Goal: Information Seeking & Learning: Learn about a topic

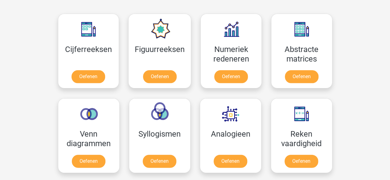
scroll to position [276, 0]
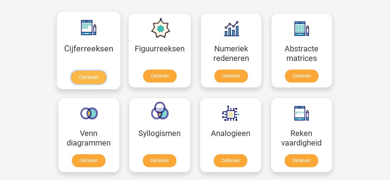
click at [106, 75] on link "Oefenen" at bounding box center [88, 78] width 35 height 14
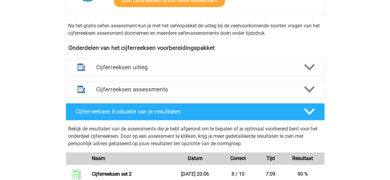
scroll to position [189, 0]
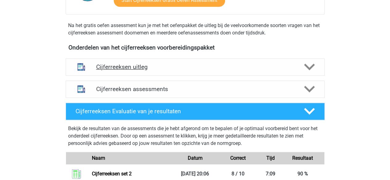
click at [156, 71] on h4 "Cijferreeksen uitleg" at bounding box center [195, 66] width 198 height 7
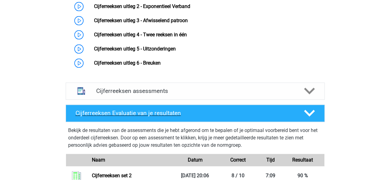
scroll to position [313, 0]
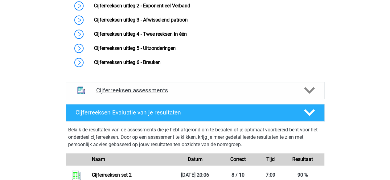
click at [153, 94] on h4 "Cijferreeksen assessments" at bounding box center [195, 90] width 198 height 7
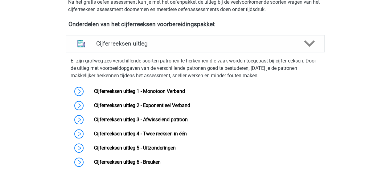
scroll to position [212, 0]
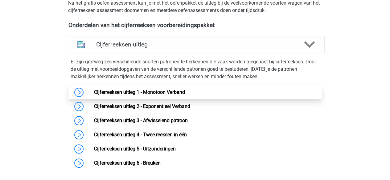
click at [155, 95] on link "Cijferreeksen uitleg 1 - Monotoon Verband" at bounding box center [139, 92] width 91 height 6
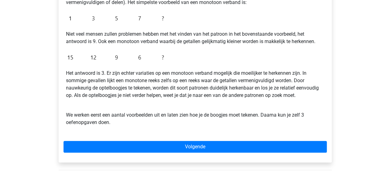
scroll to position [144, 0]
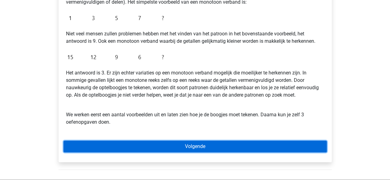
click at [161, 150] on link "Volgende" at bounding box center [194, 147] width 263 height 12
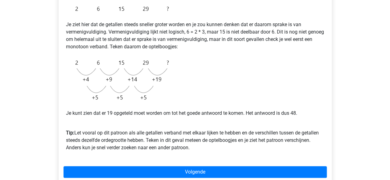
scroll to position [129, 0]
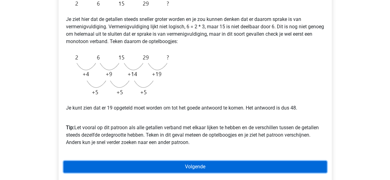
click at [154, 167] on link "Volgende" at bounding box center [194, 167] width 263 height 12
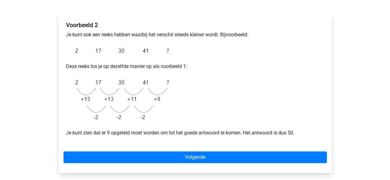
scroll to position [93, 0]
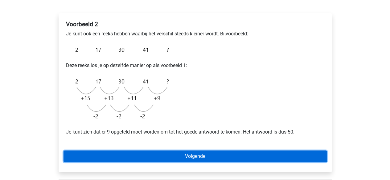
click at [111, 161] on link "Volgende" at bounding box center [194, 157] width 263 height 12
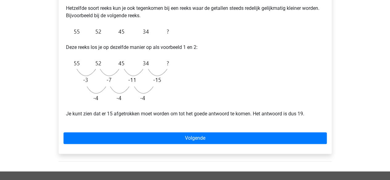
scroll to position [121, 0]
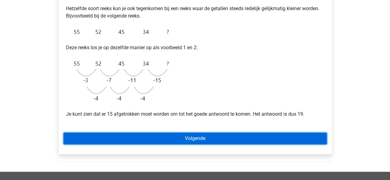
click at [113, 136] on link "Volgende" at bounding box center [194, 139] width 263 height 12
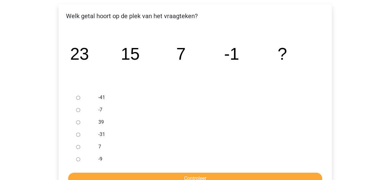
scroll to position [103, 0]
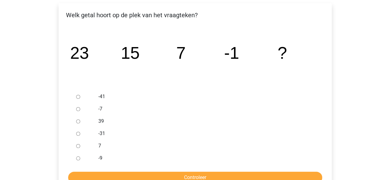
click at [77, 157] on input "-9" at bounding box center [78, 158] width 4 height 4
radio input "true"
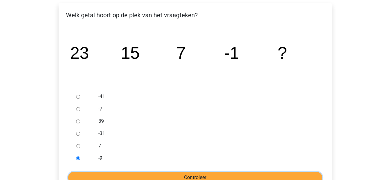
click at [90, 172] on input "Controleer" at bounding box center [195, 178] width 254 height 12
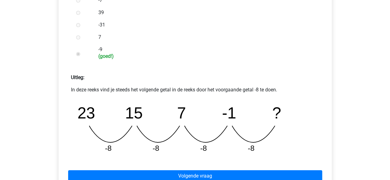
scroll to position [212, 0]
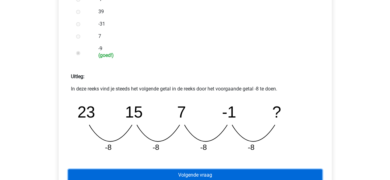
click at [134, 176] on link "Volgende vraag" at bounding box center [195, 175] width 254 height 12
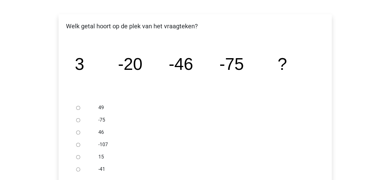
scroll to position [97, 0]
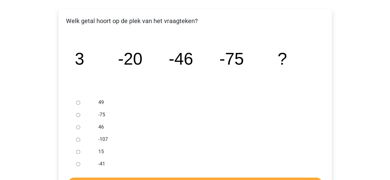
click at [78, 140] on input "-107" at bounding box center [78, 140] width 4 height 4
radio input "true"
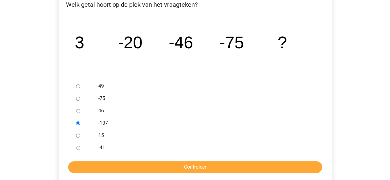
scroll to position [114, 0]
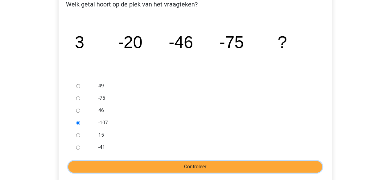
click at [142, 166] on input "Controleer" at bounding box center [195, 167] width 254 height 12
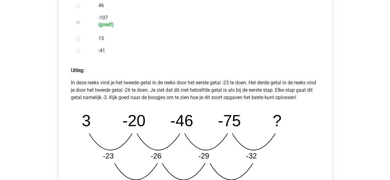
scroll to position [304, 0]
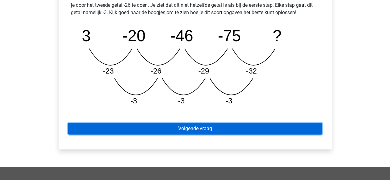
click at [173, 127] on link "Volgende vraag" at bounding box center [195, 129] width 254 height 12
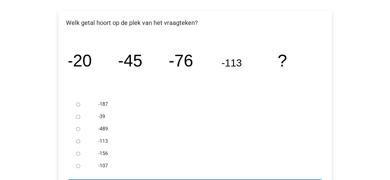
scroll to position [95, 0]
click at [82, 153] on div at bounding box center [84, 153] width 20 height 12
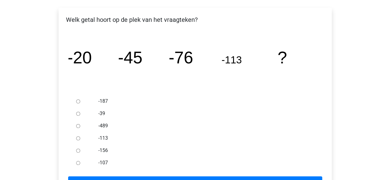
scroll to position [99, 0]
click at [79, 149] on input "-156" at bounding box center [78, 150] width 4 height 4
radio input "true"
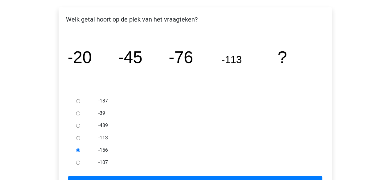
scroll to position [136, 0]
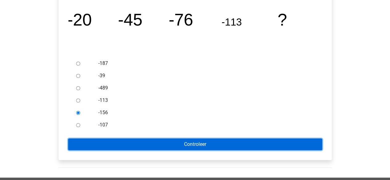
click at [141, 144] on input "Controleer" at bounding box center [195, 145] width 254 height 12
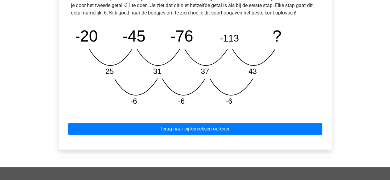
scroll to position [306, 0]
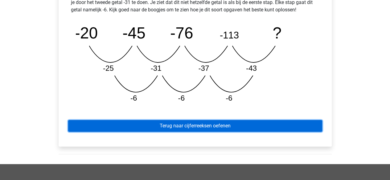
click at [171, 122] on link "Terug naar cijferreeksen oefenen" at bounding box center [195, 126] width 254 height 12
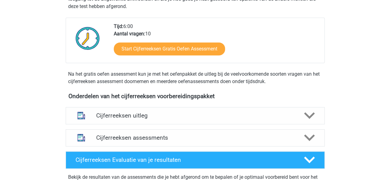
scroll to position [158, 0]
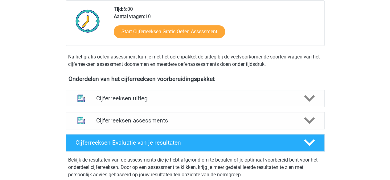
click at [186, 46] on div "Start Cijferreeksen Gratis Oefen Assessment" at bounding box center [216, 32] width 205 height 25
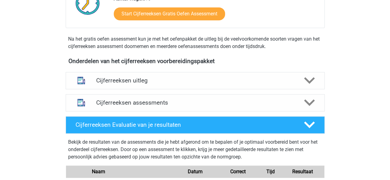
scroll to position [160, 0]
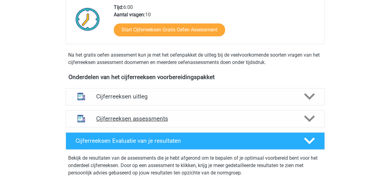
click at [167, 122] on h4 "Cijferreeksen assessments" at bounding box center [195, 118] width 198 height 7
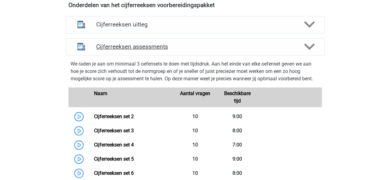
scroll to position [231, 0]
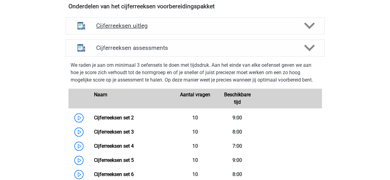
click at [179, 34] on div "Cijferreeksen uitleg" at bounding box center [195, 25] width 259 height 17
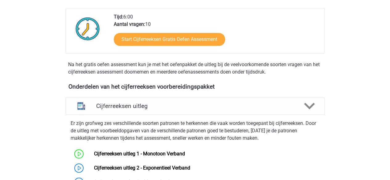
scroll to position [144, 0]
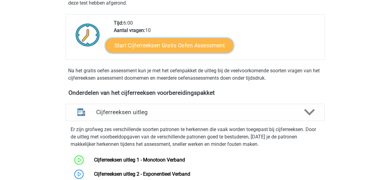
click at [203, 47] on link "Start Cijferreeksen Gratis Oefen Assessment" at bounding box center [169, 45] width 128 height 15
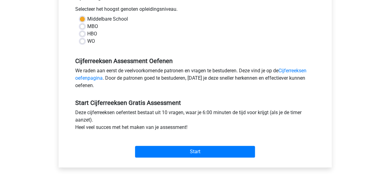
scroll to position [140, 0]
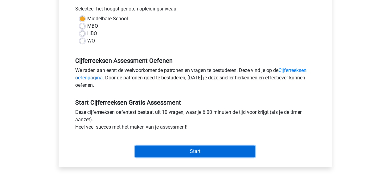
click at [208, 154] on input "Start" at bounding box center [195, 152] width 120 height 12
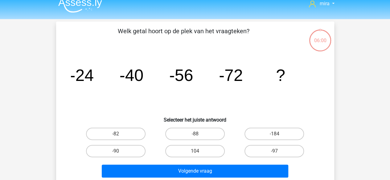
scroll to position [7, 0]
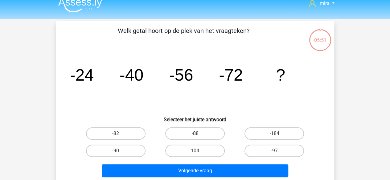
click at [208, 134] on label "-88" at bounding box center [194, 133] width 59 height 12
click at [199, 134] on input "-88" at bounding box center [197, 136] width 4 height 4
radio input "true"
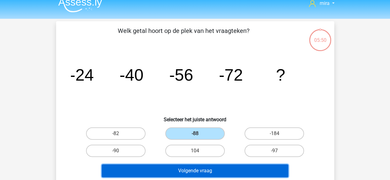
click at [213, 170] on button "Volgende vraag" at bounding box center [195, 170] width 186 height 13
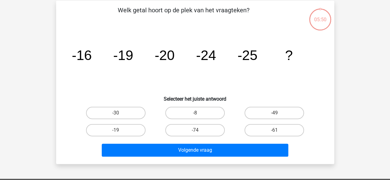
scroll to position [28, 0]
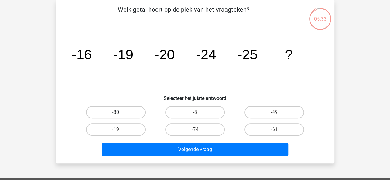
click at [123, 111] on label "-30" at bounding box center [115, 112] width 59 height 12
click at [119, 112] on input "-30" at bounding box center [117, 114] width 4 height 4
radio input "true"
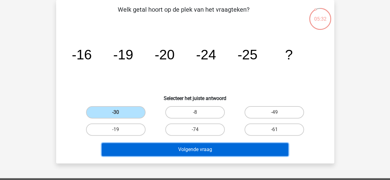
click at [147, 151] on button "Volgende vraag" at bounding box center [195, 149] width 186 height 13
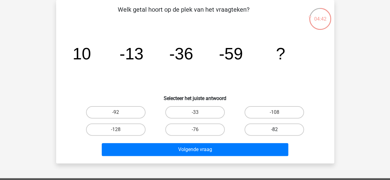
click at [283, 132] on label "-82" at bounding box center [273, 129] width 59 height 12
click at [278, 132] on input "-82" at bounding box center [276, 132] width 4 height 4
radio input "true"
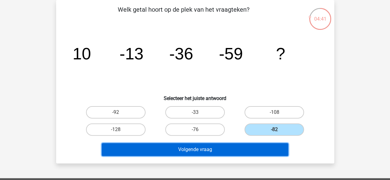
click at [280, 148] on button "Volgende vraag" at bounding box center [195, 149] width 186 height 13
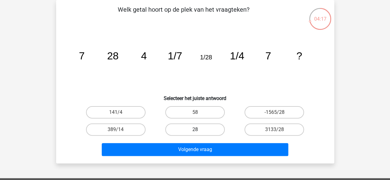
click at [196, 127] on label "28" at bounding box center [194, 129] width 59 height 12
click at [196, 130] on input "28" at bounding box center [197, 132] width 4 height 4
radio input "true"
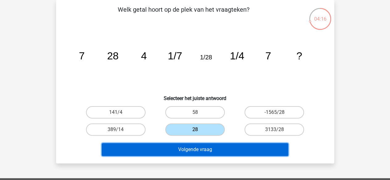
click at [178, 150] on button "Volgende vraag" at bounding box center [195, 149] width 186 height 13
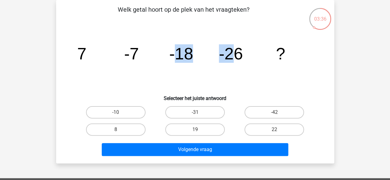
drag, startPoint x: 232, startPoint y: 57, endPoint x: 178, endPoint y: 51, distance: 54.2
click at [178, 51] on g "7 -7 -18 -26 ?" at bounding box center [181, 53] width 208 height 18
drag, startPoint x: 82, startPoint y: 51, endPoint x: 240, endPoint y: 61, distance: 158.6
click at [240, 61] on g "7 -7 -18 -26 ?" at bounding box center [181, 53] width 208 height 18
click at [208, 106] on div "-31" at bounding box center [194, 112] width 79 height 17
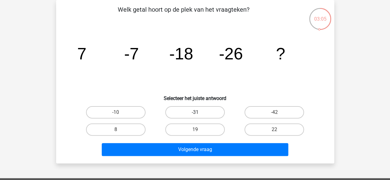
click at [207, 112] on label "-31" at bounding box center [194, 112] width 59 height 12
click at [199, 112] on input "-31" at bounding box center [197, 114] width 4 height 4
radio input "true"
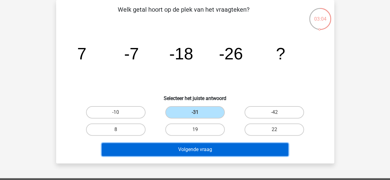
click at [208, 144] on button "Volgende vraag" at bounding box center [195, 149] width 186 height 13
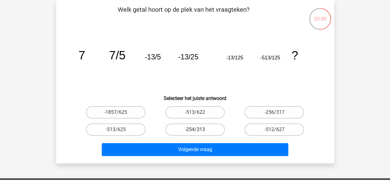
click at [188, 134] on label "-254/313" at bounding box center [194, 129] width 59 height 12
click at [195, 134] on input "-254/313" at bounding box center [197, 132] width 4 height 4
radio input "true"
click at [188, 134] on label "-254/313" at bounding box center [194, 129] width 59 height 12
click at [195, 134] on input "-254/313" at bounding box center [197, 132] width 4 height 4
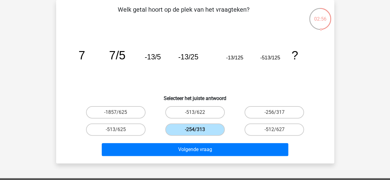
click at [187, 134] on label "-254/313" at bounding box center [194, 129] width 59 height 12
click at [195, 134] on input "-254/313" at bounding box center [197, 132] width 4 height 4
click at [143, 131] on label "-513/625" at bounding box center [115, 129] width 59 height 12
click at [119, 131] on input "-513/625" at bounding box center [117, 132] width 4 height 4
radio input "true"
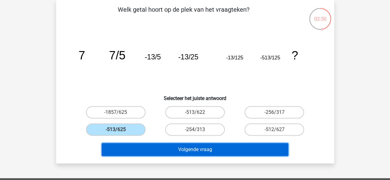
click at [164, 146] on button "Volgende vraag" at bounding box center [195, 149] width 186 height 13
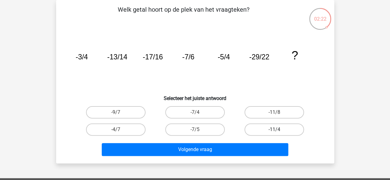
click at [262, 125] on label "-11/4" at bounding box center [273, 129] width 59 height 12
click at [274, 130] on input "-11/4" at bounding box center [276, 132] width 4 height 4
radio input "true"
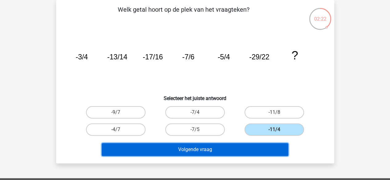
click at [253, 144] on button "Volgende vraag" at bounding box center [195, 149] width 186 height 13
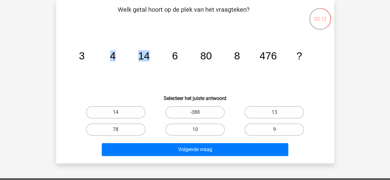
drag, startPoint x: 81, startPoint y: 54, endPoint x: 174, endPoint y: 59, distance: 92.5
click at [174, 59] on g "3 4 14 6 80 8 476 ?" at bounding box center [190, 55] width 223 height 11
click at [102, 47] on icon "image/svg+xml 3 4 14 6 80 8 476 ?" at bounding box center [195, 59] width 248 height 62
drag, startPoint x: 76, startPoint y: 60, endPoint x: 115, endPoint y: 62, distance: 39.4
click at [115, 62] on icon "image/svg+xml 3 4 14 6 80 8 476 ?" at bounding box center [195, 59] width 248 height 62
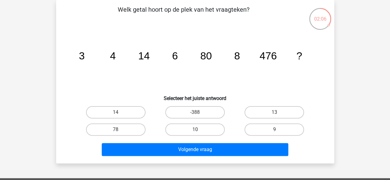
click at [152, 59] on icon "image/svg+xml 3 4 14 6 80 8 476 ?" at bounding box center [195, 59] width 248 height 62
drag, startPoint x: 205, startPoint y: 56, endPoint x: 323, endPoint y: 57, distance: 118.6
click at [323, 57] on div "image/svg+xml 3 4 14 6 80 8 476 ?" at bounding box center [195, 59] width 258 height 62
drag, startPoint x: 280, startPoint y: 56, endPoint x: 204, endPoint y: 53, distance: 75.5
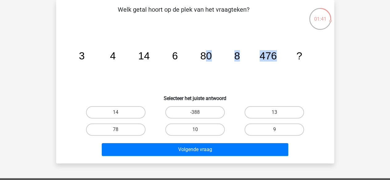
click at [204, 53] on icon "image/svg+xml 3 4 14 6 80 8 476 ?" at bounding box center [195, 59] width 248 height 62
click at [84, 53] on tspan "80" at bounding box center [82, 55] width 6 height 11
drag, startPoint x: 204, startPoint y: 53, endPoint x: 233, endPoint y: 56, distance: 29.1
click at [233, 56] on icon "image/svg+xml 3 4 14 6 80 8 476 ?" at bounding box center [195, 59] width 248 height 62
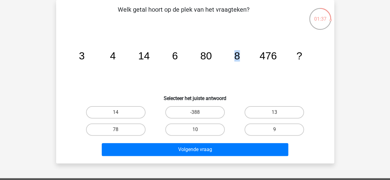
drag, startPoint x: 233, startPoint y: 56, endPoint x: 241, endPoint y: 59, distance: 8.3
click at [241, 59] on icon "image/svg+xml 3 4 14 6 80 8 476 ?" at bounding box center [195, 59] width 248 height 62
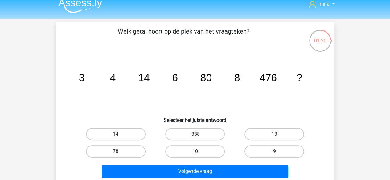
scroll to position [6, 0]
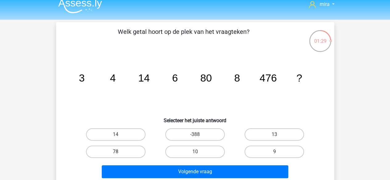
click at [126, 153] on label "78" at bounding box center [115, 152] width 59 height 12
click at [119, 153] on input "78" at bounding box center [117, 154] width 4 height 4
radio input "true"
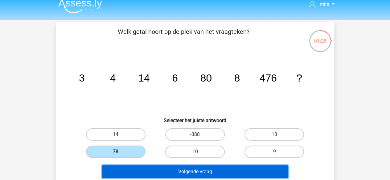
click at [153, 169] on button "Volgende vraag" at bounding box center [195, 171] width 186 height 13
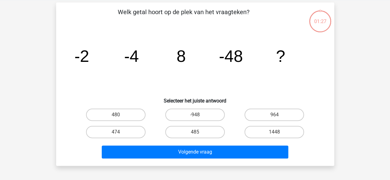
scroll to position [28, 0]
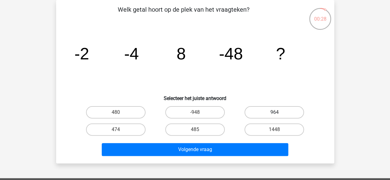
click at [264, 108] on label "964" at bounding box center [273, 112] width 59 height 12
click at [274, 112] on input "964" at bounding box center [276, 114] width 4 height 4
radio input "true"
click at [190, 113] on label "-948" at bounding box center [194, 112] width 59 height 12
click at [195, 113] on input "-948" at bounding box center [197, 114] width 4 height 4
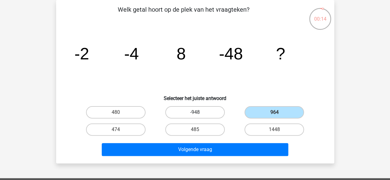
radio input "true"
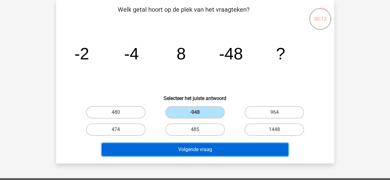
click at [164, 152] on button "Volgende vraag" at bounding box center [195, 149] width 186 height 13
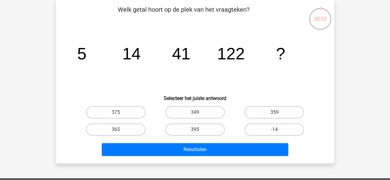
click at [197, 130] on input "395" at bounding box center [197, 132] width 4 height 4
radio input "true"
click at [197, 139] on div "Resultaten" at bounding box center [195, 148] width 258 height 20
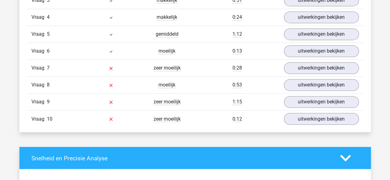
scroll to position [463, 0]
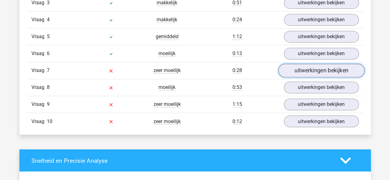
click at [301, 67] on link "uitwerkingen bekijken" at bounding box center [321, 71] width 86 height 14
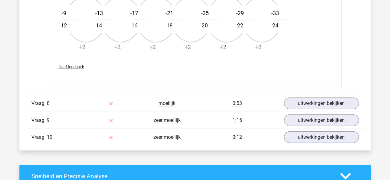
scroll to position [840, 0]
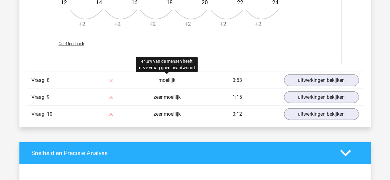
click at [167, 78] on span "moeilijk" at bounding box center [166, 80] width 17 height 6
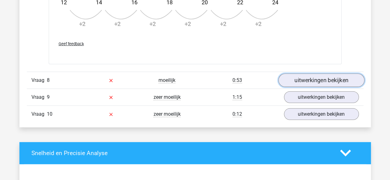
click at [302, 80] on link "uitwerkingen bekijken" at bounding box center [321, 81] width 86 height 14
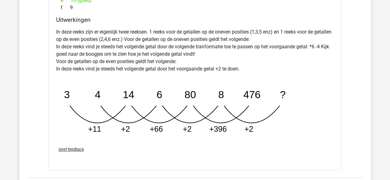
scroll to position [1057, 0]
click at [148, 61] on p "In deze reeks zijn er eigenlijk twee reeksen. 1 reeks voor de getallen op de on…" at bounding box center [195, 50] width 278 height 44
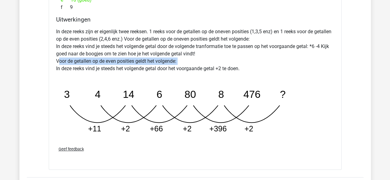
click at [148, 61] on p "In deze reeks zijn er eigenlijk twee reeksen. 1 reeks voor de getallen op de on…" at bounding box center [195, 50] width 278 height 44
click at [171, 35] on p "In deze reeks zijn er eigenlijk twee reeksen. 1 reeks voor de getallen op de on…" at bounding box center [195, 50] width 278 height 44
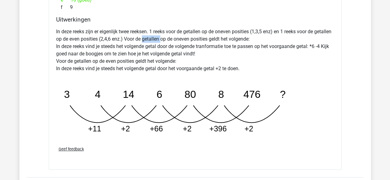
click at [171, 35] on p "In deze reeks zijn er eigenlijk twee reeksen. 1 reeks voor de getallen op de on…" at bounding box center [195, 50] width 278 height 44
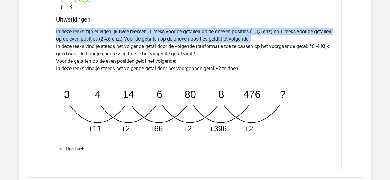
click at [171, 35] on p "In deze reeks zijn er eigenlijk twee reeksen. 1 reeks voor de getallen op de on…" at bounding box center [195, 50] width 278 height 44
click at [179, 30] on p "In deze reeks zijn er eigenlijk twee reeksen. 1 reeks voor de getallen op de on…" at bounding box center [195, 50] width 278 height 44
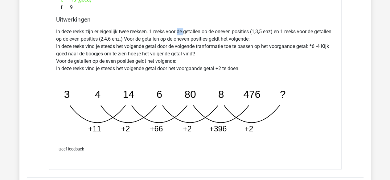
click at [179, 30] on p "In deze reeks zijn er eigenlijk twee reeksen. 1 reeks voor de getallen op de on…" at bounding box center [195, 50] width 278 height 44
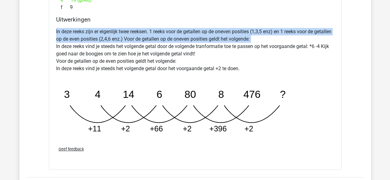
click at [179, 30] on p "In deze reeks zijn er eigenlijk twee reeksen. 1 reeks voor de getallen op de on…" at bounding box center [195, 50] width 278 height 44
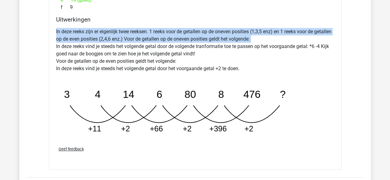
click at [179, 30] on p "In deze reeks zijn er eigenlijk twee reeksen. 1 reeks voor de getallen op de on…" at bounding box center [195, 50] width 278 height 44
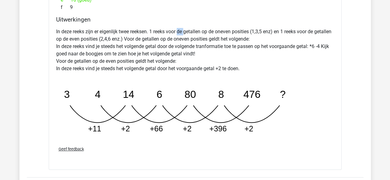
click at [179, 30] on p "In deze reeks zijn er eigenlijk twee reeksen. 1 reeks voor de getallen op de on…" at bounding box center [195, 50] width 278 height 44
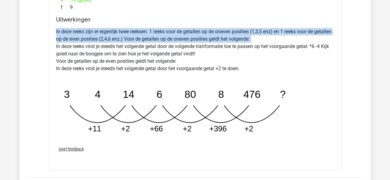
click at [179, 30] on p "In deze reeks zijn er eigenlijk twee reeksen. 1 reeks voor de getallen op de on…" at bounding box center [195, 50] width 278 height 44
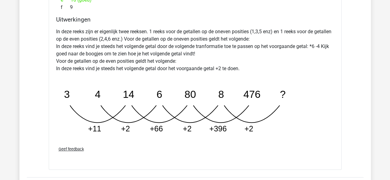
click at [86, 44] on p "In deze reeks zijn er eigenlijk twee reeksen. 1 reeks voor de getallen op de on…" at bounding box center [195, 50] width 278 height 44
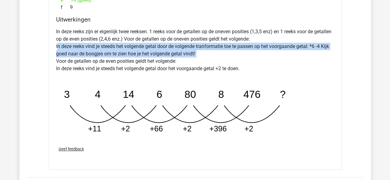
click at [86, 44] on p "In deze reeks zijn er eigenlijk twee reeksen. 1 reeks voor de getallen op de on…" at bounding box center [195, 50] width 278 height 44
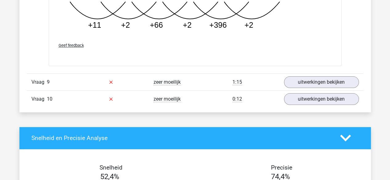
scroll to position [1163, 0]
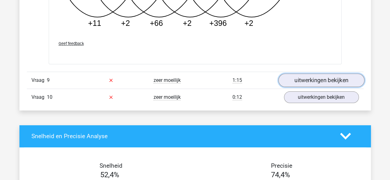
click at [288, 75] on link "uitwerkingen bekijken" at bounding box center [321, 81] width 86 height 14
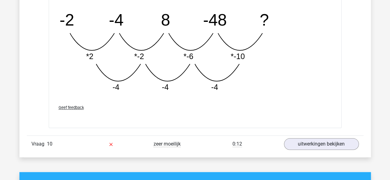
scroll to position [1495, 0]
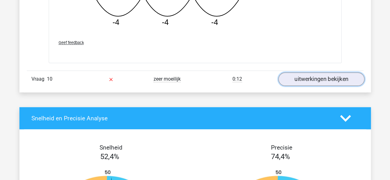
click at [305, 76] on link "uitwerkingen bekijken" at bounding box center [321, 79] width 86 height 14
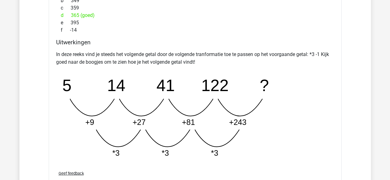
scroll to position [1689, 0]
click at [266, 132] on icon "image/svg+xml 5 14 41 122 ? +9 +27 +81 +243 *3 *3 *3" at bounding box center [179, 117] width 246 height 92
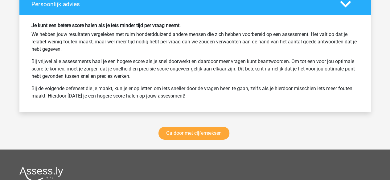
scroll to position [2125, 0]
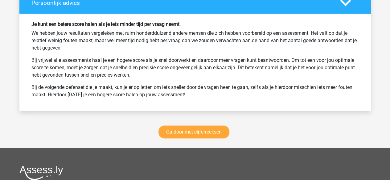
click at [266, 132] on div "Ga door met cijferreeksen" at bounding box center [194, 133] width 351 height 30
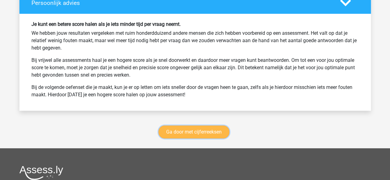
click at [178, 129] on link "Ga door met cijferreeksen" at bounding box center [193, 132] width 71 height 13
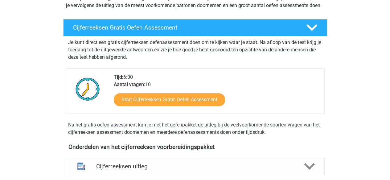
scroll to position [90, 0]
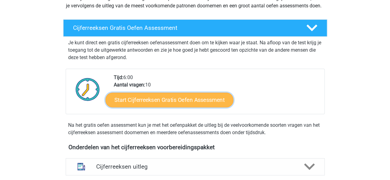
click at [150, 107] on link "Start Cijferreeksen Gratis Oefen Assessment" at bounding box center [169, 99] width 128 height 15
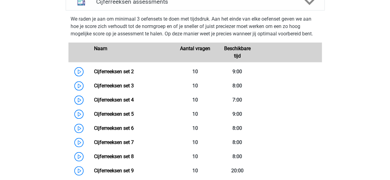
scroll to position [276, 0]
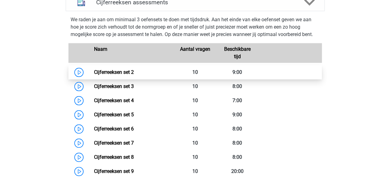
click at [131, 75] on link "Cijferreeksen set 2" at bounding box center [114, 72] width 40 height 6
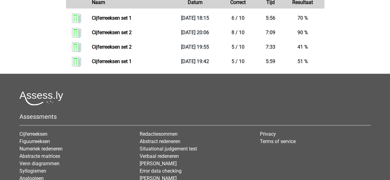
scroll to position [730, 0]
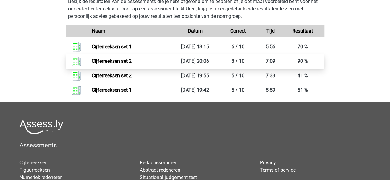
click at [106, 64] on link "Cijferreeksen set 2" at bounding box center [112, 61] width 40 height 6
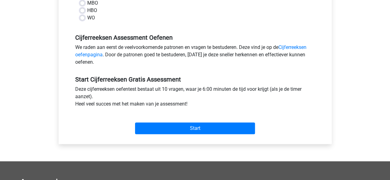
scroll to position [167, 0]
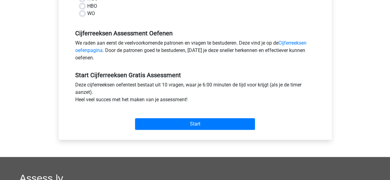
click at [158, 116] on div "Start" at bounding box center [195, 119] width 249 height 22
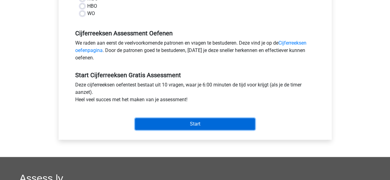
click at [157, 125] on input "Start" at bounding box center [195, 124] width 120 height 12
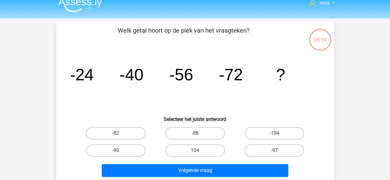
scroll to position [8, 0]
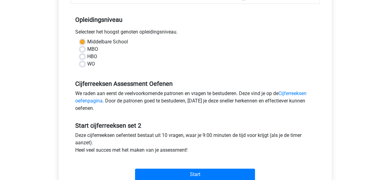
scroll to position [117, 0]
click at [85, 60] on div "WO" at bounding box center [195, 63] width 230 height 7
click at [82, 67] on div "Middelbare School MBO HBO WO" at bounding box center [195, 55] width 249 height 34
click at [87, 64] on label "WO" at bounding box center [91, 63] width 8 height 7
click at [80, 64] on input "WO" at bounding box center [82, 63] width 5 height 6
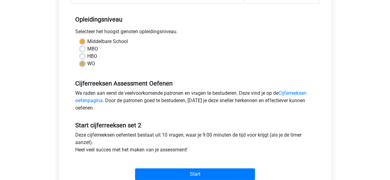
radio input "true"
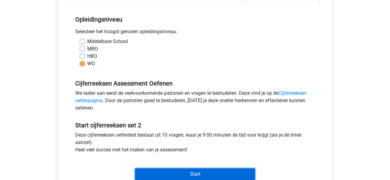
click at [174, 175] on input "Start" at bounding box center [195, 174] width 120 height 12
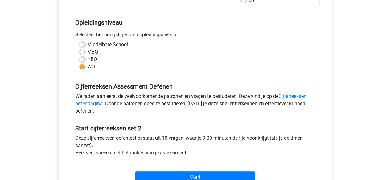
scroll to position [113, 0]
click at [95, 45] on label "Middelbare School" at bounding box center [107, 44] width 41 height 7
click at [85, 45] on input "Middelbare School" at bounding box center [82, 44] width 5 height 6
radio input "true"
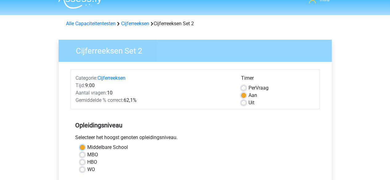
scroll to position [0, 0]
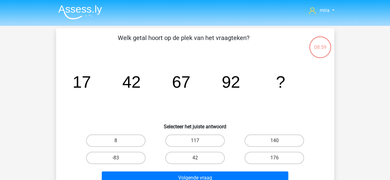
click at [84, 83] on tspan "17" at bounding box center [81, 82] width 18 height 18
click at [118, 87] on icon "image/svg+xml 17 42 67 92 ?" at bounding box center [195, 88] width 248 height 62
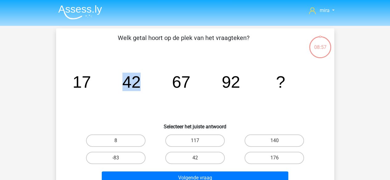
click at [118, 87] on icon "image/svg+xml 17 42 67 92 ?" at bounding box center [195, 88] width 248 height 62
click at [91, 87] on tspan "67" at bounding box center [81, 82] width 18 height 18
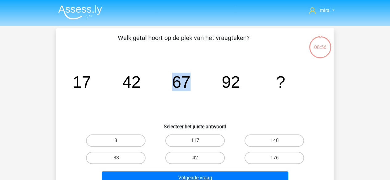
click at [220, 86] on icon "image/svg+xml 17 42 67 92 ?" at bounding box center [195, 88] width 248 height 62
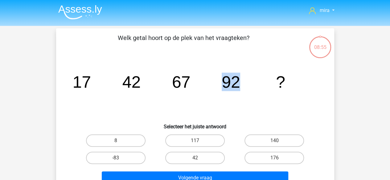
click at [220, 86] on icon "image/svg+xml 17 42 67 92 ?" at bounding box center [195, 88] width 248 height 62
click at [202, 143] on label "117" at bounding box center [194, 141] width 59 height 12
click at [199, 143] on input "117" at bounding box center [197, 143] width 4 height 4
radio input "true"
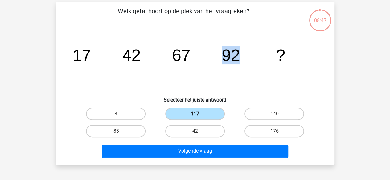
scroll to position [27, 0]
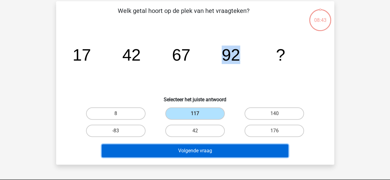
click at [207, 149] on button "Volgende vraag" at bounding box center [195, 150] width 186 height 13
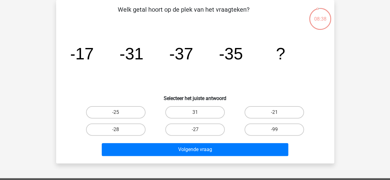
scroll to position [0, 0]
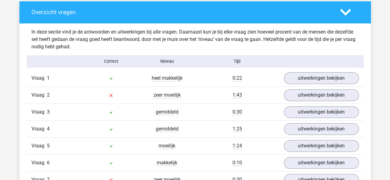
scroll to position [354, 0]
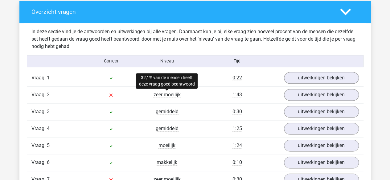
click at [167, 92] on span "zeer moeilijk" at bounding box center [166, 95] width 27 height 6
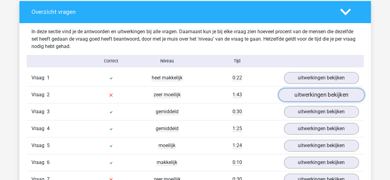
click at [289, 95] on link "uitwerkingen bekijken" at bounding box center [321, 95] width 86 height 14
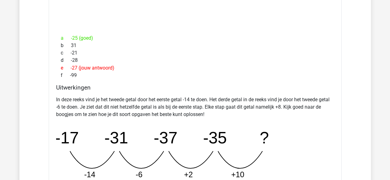
scroll to position [577, 0]
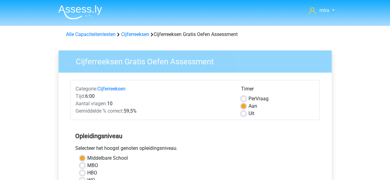
scroll to position [140, 0]
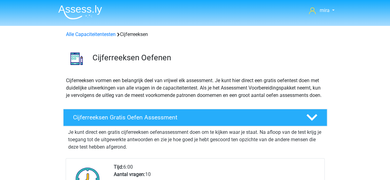
click at [95, 29] on div "Alle Capaciteitentesten Cijferreeksen" at bounding box center [195, 33] width 293 height 10
click at [96, 35] on link "Alle Capaciteitentesten" at bounding box center [91, 34] width 50 height 6
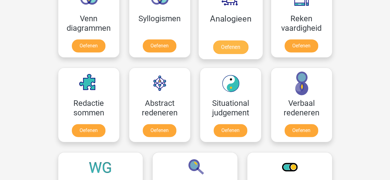
scroll to position [392, 0]
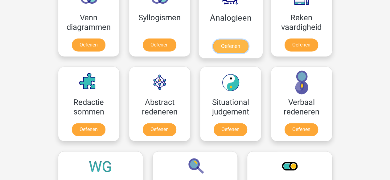
click at [248, 39] on link "Oefenen" at bounding box center [229, 46] width 35 height 14
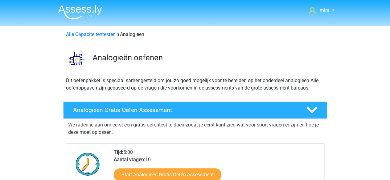
scroll to position [106, 0]
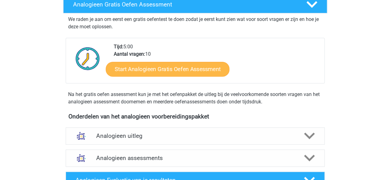
drag, startPoint x: 211, startPoint y: 59, endPoint x: 204, endPoint y: 75, distance: 17.4
click at [204, 75] on div "Start Analogieen Gratis Oefen Assessment" at bounding box center [216, 70] width 205 height 25
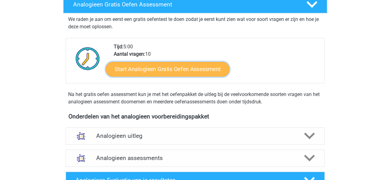
click at [204, 75] on link "Start Analogieen Gratis Oefen Assessment" at bounding box center [167, 69] width 123 height 15
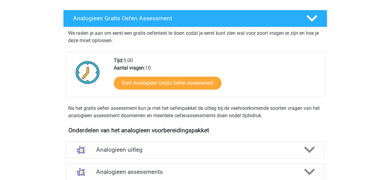
scroll to position [183, 0]
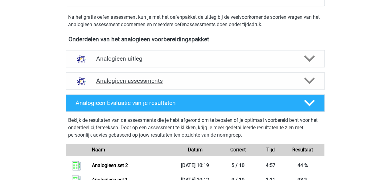
click at [169, 86] on div "Analogieen assessments" at bounding box center [195, 80] width 259 height 17
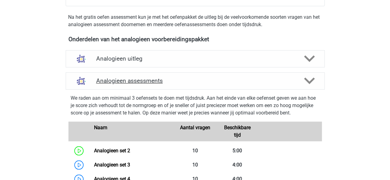
scroll to position [267, 0]
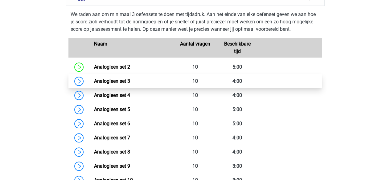
click at [130, 84] on link "Analogieen set 3" at bounding box center [112, 81] width 36 height 6
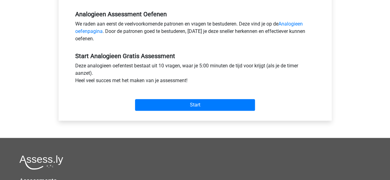
scroll to position [196, 0]
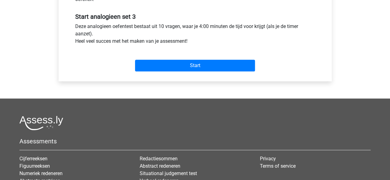
scroll to position [226, 0]
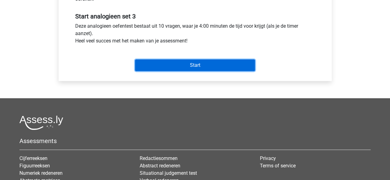
click at [235, 64] on input "Start" at bounding box center [195, 65] width 120 height 12
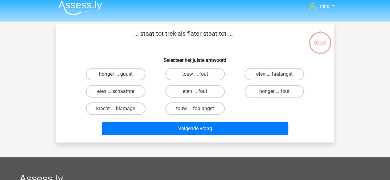
scroll to position [11, 0]
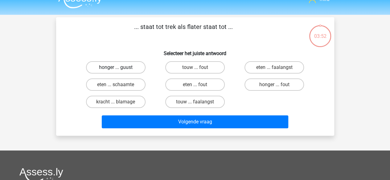
click at [135, 70] on label "honger ... guust" at bounding box center [115, 67] width 59 height 12
click at [119, 70] on input "honger ... guust" at bounding box center [117, 69] width 4 height 4
radio input "true"
click at [186, 88] on label "eten ... fout" at bounding box center [194, 85] width 59 height 12
click at [195, 88] on input "eten ... fout" at bounding box center [197, 87] width 4 height 4
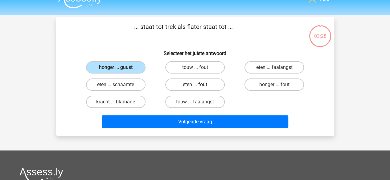
radio input "true"
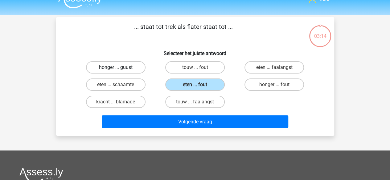
click at [131, 67] on label "honger ... guust" at bounding box center [115, 67] width 59 height 12
click at [119, 67] on input "honger ... guust" at bounding box center [117, 69] width 4 height 4
radio input "true"
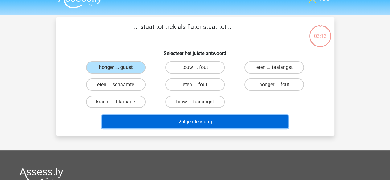
click at [168, 117] on button "Volgende vraag" at bounding box center [195, 121] width 186 height 13
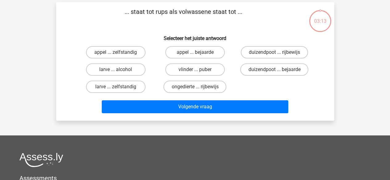
scroll to position [28, 0]
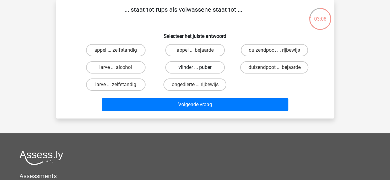
click at [169, 70] on label "vlinder ... puber" at bounding box center [194, 67] width 59 height 12
click at [195, 70] on input "vlinder ... puber" at bounding box center [197, 69] width 4 height 4
radio input "true"
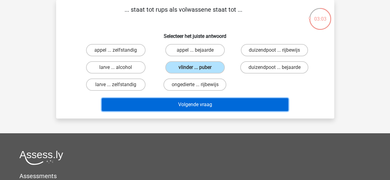
click at [156, 99] on button "Volgende vraag" at bounding box center [195, 104] width 186 height 13
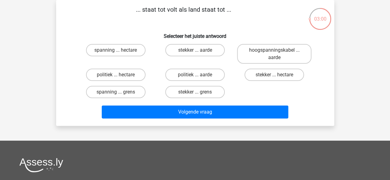
click at [171, 8] on p "... staat tot volt als land staat tot ..." at bounding box center [183, 14] width 235 height 18
click at [131, 54] on label "spanning ... hectare" at bounding box center [115, 50] width 59 height 12
click at [119, 54] on input "spanning ... hectare" at bounding box center [117, 52] width 4 height 4
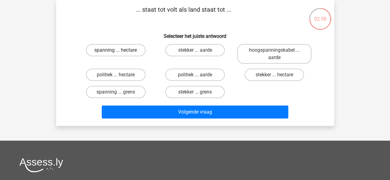
radio input "true"
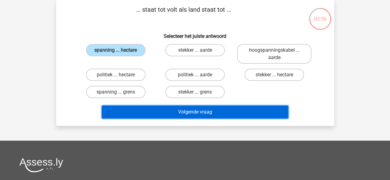
click at [155, 109] on button "Volgende vraag" at bounding box center [195, 112] width 186 height 13
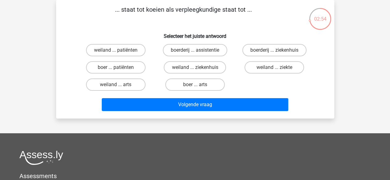
click at [155, 9] on p "... staat tot koeien als verpleegkundige staat tot ..." at bounding box center [183, 14] width 235 height 18
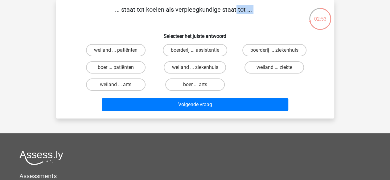
click at [155, 9] on p "... staat tot koeien als verpleegkundige staat tot ..." at bounding box center [183, 14] width 235 height 18
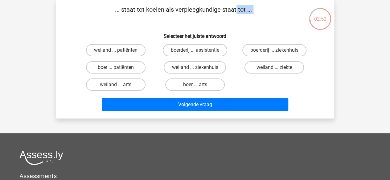
click at [155, 9] on p "... staat tot koeien als verpleegkundige staat tot ..." at bounding box center [183, 14] width 235 height 18
click at [131, 71] on label "boer ... patiënten" at bounding box center [115, 67] width 59 height 12
click at [119, 71] on input "boer ... patiënten" at bounding box center [117, 69] width 4 height 4
radio input "true"
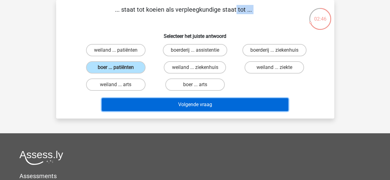
click at [159, 102] on button "Volgende vraag" at bounding box center [195, 104] width 186 height 13
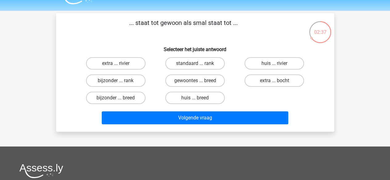
scroll to position [15, 0]
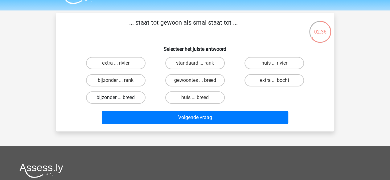
click at [136, 96] on label "bijzonder ... breed" at bounding box center [115, 97] width 59 height 12
click at [119, 98] on input "bijzonder ... breed" at bounding box center [117, 100] width 4 height 4
radio input "true"
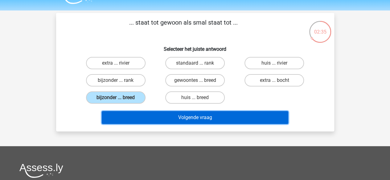
click at [148, 117] on button "Volgende vraag" at bounding box center [195, 117] width 186 height 13
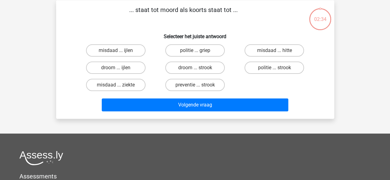
scroll to position [28, 0]
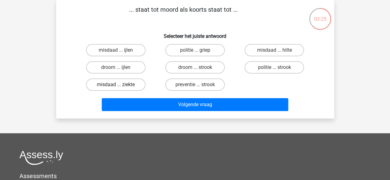
click at [134, 80] on label "misdaad ... ziekte" at bounding box center [115, 85] width 59 height 12
click at [119, 85] on input "misdaad ... ziekte" at bounding box center [117, 87] width 4 height 4
radio input "true"
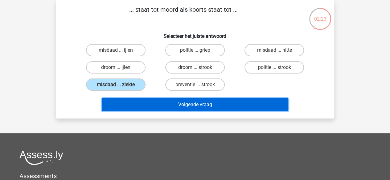
click at [142, 103] on button "Volgende vraag" at bounding box center [195, 104] width 186 height 13
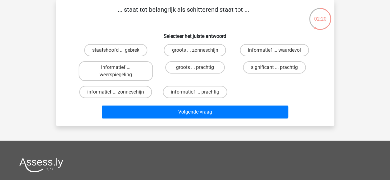
click at [165, 6] on p "... staat tot belangrijk als schitterend staat tot ..." at bounding box center [183, 14] width 235 height 18
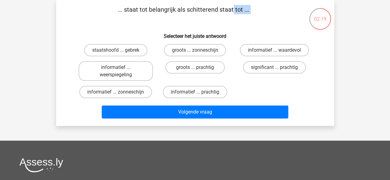
click at [165, 6] on p "... staat tot belangrijk als schitterend staat tot ..." at bounding box center [183, 14] width 235 height 18
click at [170, 11] on p "... staat tot belangrijk als schitterend staat tot ..." at bounding box center [183, 14] width 235 height 18
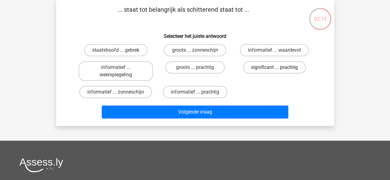
click at [270, 67] on label "significant ... prachtig" at bounding box center [274, 67] width 63 height 12
click at [274, 67] on input "significant ... prachtig" at bounding box center [276, 69] width 4 height 4
radio input "true"
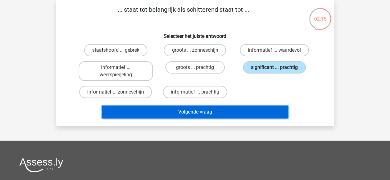
click at [241, 112] on button "Volgende vraag" at bounding box center [195, 112] width 186 height 13
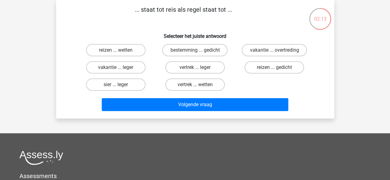
click at [172, 16] on p "... staat tot reis als regel staat tot ..." at bounding box center [183, 14] width 235 height 18
click at [190, 8] on p "... staat tot reis als regel staat tot ..." at bounding box center [183, 14] width 235 height 18
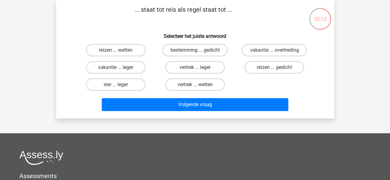
click at [190, 8] on p "... staat tot reis als regel staat tot ..." at bounding box center [183, 14] width 235 height 18
click at [181, 10] on p "... staat tot reis als regel staat tot ..." at bounding box center [183, 14] width 235 height 18
click at [168, 14] on p "... staat tot reis als regel staat tot ..." at bounding box center [183, 14] width 235 height 18
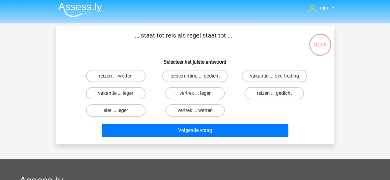
scroll to position [0, 0]
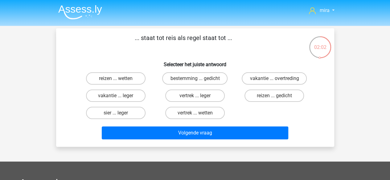
click at [163, 21] on header "mira miraataallah897@gmail.com Nederlands English" at bounding box center [195, 13] width 390 height 26
click at [135, 79] on label "reizen ... wetten" at bounding box center [115, 78] width 59 height 12
click at [119, 79] on input "reizen ... wetten" at bounding box center [117, 81] width 4 height 4
radio input "true"
click at [188, 112] on label "vertrek ... wetten" at bounding box center [194, 113] width 59 height 12
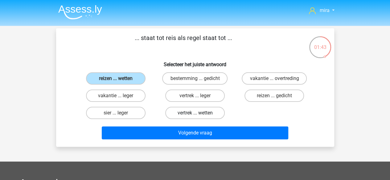
click at [195, 113] on input "vertrek ... wetten" at bounding box center [197, 115] width 4 height 4
radio input "true"
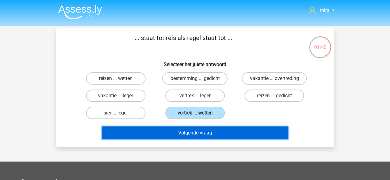
click at [188, 130] on button "Volgende vraag" at bounding box center [195, 133] width 186 height 13
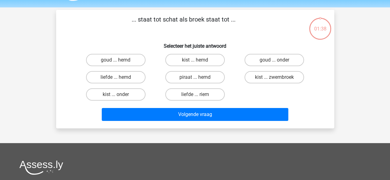
scroll to position [28, 0]
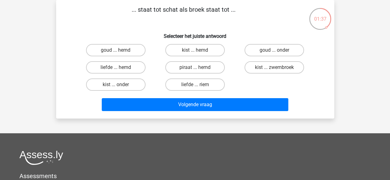
click at [165, 14] on p "... staat tot schat als broek staat tot ..." at bounding box center [183, 14] width 235 height 18
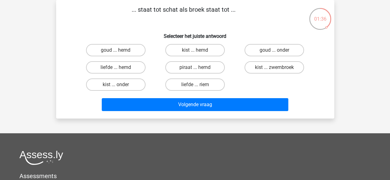
click at [165, 14] on p "... staat tot schat als broek staat tot ..." at bounding box center [183, 14] width 235 height 18
click at [171, 9] on p "... staat tot schat als broek staat tot ..." at bounding box center [183, 14] width 235 height 18
drag, startPoint x: 189, startPoint y: 90, endPoint x: 149, endPoint y: 84, distance: 40.7
click at [149, 84] on div "goud ... hemd kist ... hemd goud ... onder liefde ... hemd piraat ... hemd" at bounding box center [195, 68] width 238 height 52
click at [143, 84] on label "kist ... onder" at bounding box center [115, 85] width 59 height 12
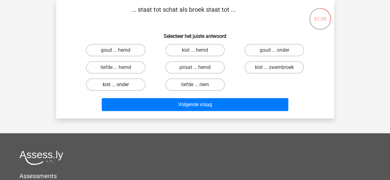
click at [119, 85] on input "kist ... onder" at bounding box center [117, 87] width 4 height 4
radio input "true"
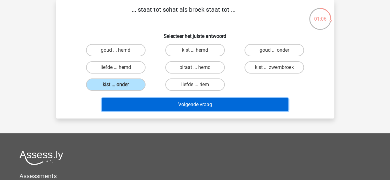
click at [152, 106] on button "Volgende vraag" at bounding box center [195, 104] width 186 height 13
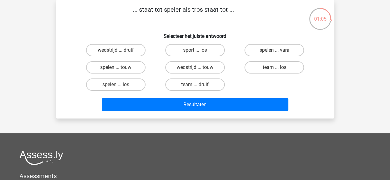
click at [198, 11] on p "... staat tot speler als tros staat tot ..." at bounding box center [183, 14] width 235 height 18
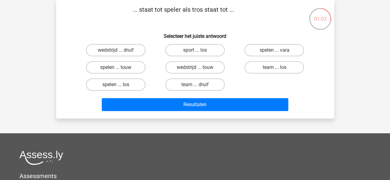
click at [198, 11] on p "... staat tot speler als tros staat tot ..." at bounding box center [183, 14] width 235 height 18
click at [136, 50] on label "wedstrijd ... druif" at bounding box center [115, 50] width 59 height 12
click at [119, 50] on input "wedstrijd ... druif" at bounding box center [117, 52] width 4 height 4
radio input "true"
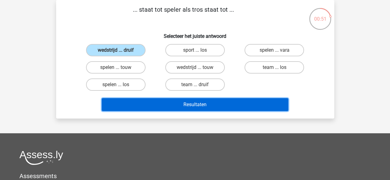
click at [162, 109] on button "Resultaten" at bounding box center [195, 104] width 186 height 13
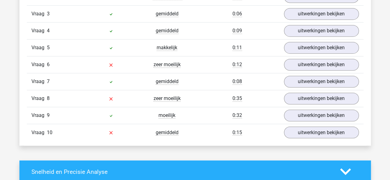
scroll to position [454, 0]
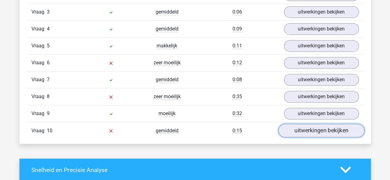
click at [321, 131] on link "uitwerkingen bekijken" at bounding box center [321, 131] width 86 height 14
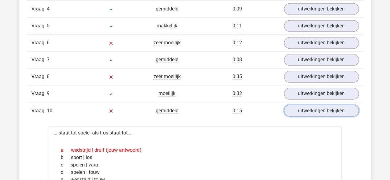
scroll to position [474, 0]
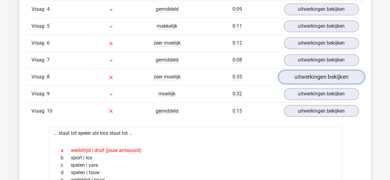
click at [304, 75] on link "uitwerkingen bekijken" at bounding box center [321, 77] width 86 height 14
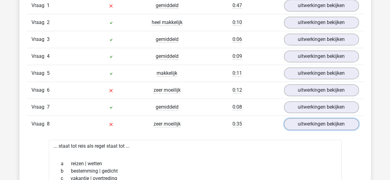
scroll to position [421, 0]
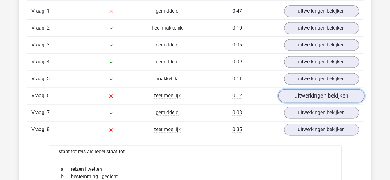
click at [291, 91] on link "uitwerkingen bekijken" at bounding box center [321, 96] width 86 height 14
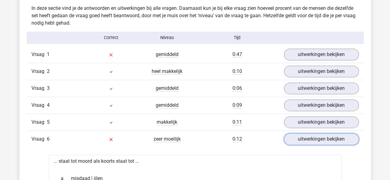
scroll to position [377, 0]
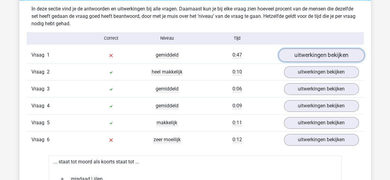
click at [314, 49] on link "uitwerkingen bekijken" at bounding box center [321, 55] width 86 height 14
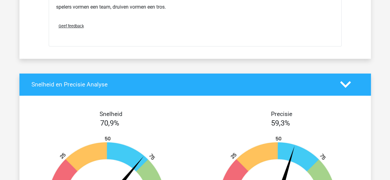
scroll to position [1163, 0]
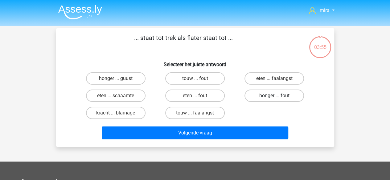
click at [274, 95] on label "honger ... fout" at bounding box center [273, 96] width 59 height 12
click at [274, 96] on input "honger ... fout" at bounding box center [276, 98] width 4 height 4
radio input "true"
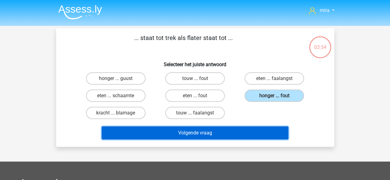
click at [256, 134] on button "Volgende vraag" at bounding box center [195, 133] width 186 height 13
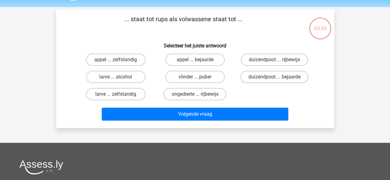
scroll to position [28, 0]
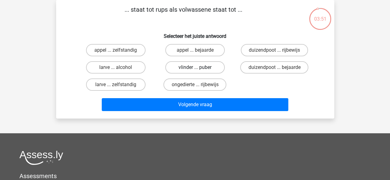
click at [202, 69] on label "vlinder ... puber" at bounding box center [194, 67] width 59 height 12
click at [199, 69] on input "vlinder ... puber" at bounding box center [197, 69] width 4 height 4
radio input "true"
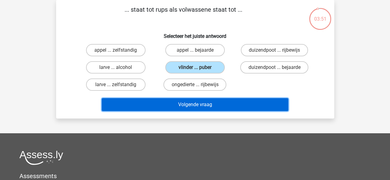
click at [200, 101] on button "Volgende vraag" at bounding box center [195, 104] width 186 height 13
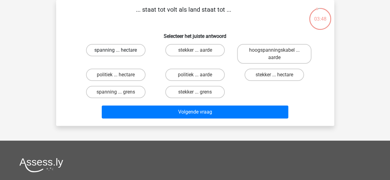
click at [132, 51] on label "spanning ... hectare" at bounding box center [115, 50] width 59 height 12
click at [119, 51] on input "spanning ... hectare" at bounding box center [117, 52] width 4 height 4
radio input "true"
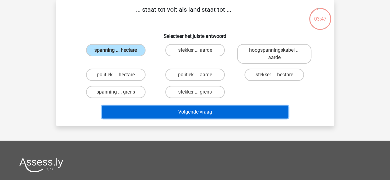
click at [170, 117] on button "Volgende vraag" at bounding box center [195, 112] width 186 height 13
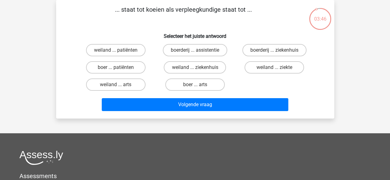
click at [182, 12] on p "... staat tot koeien als verpleegkundige staat tot ..." at bounding box center [183, 14] width 235 height 18
click at [142, 67] on label "boer ... patiënten" at bounding box center [115, 67] width 59 height 12
click at [119, 67] on input "boer ... patiënten" at bounding box center [117, 69] width 4 height 4
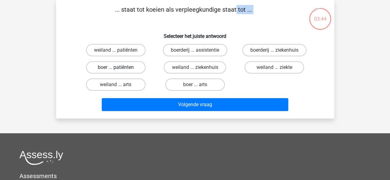
radio input "true"
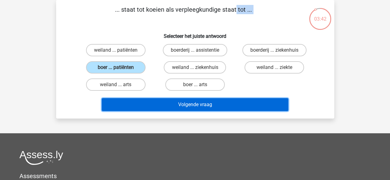
click at [152, 106] on button "Volgende vraag" at bounding box center [195, 104] width 186 height 13
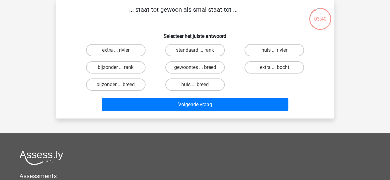
click at [198, 10] on p "... staat tot gewoon als smal staat tot ..." at bounding box center [183, 14] width 235 height 18
click at [140, 87] on label "bijzonder ... breed" at bounding box center [115, 85] width 59 height 12
click at [119, 87] on input "bijzonder ... breed" at bounding box center [117, 87] width 4 height 4
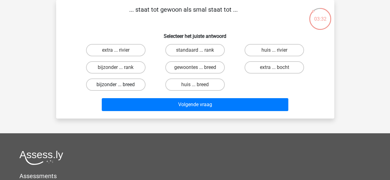
radio input "true"
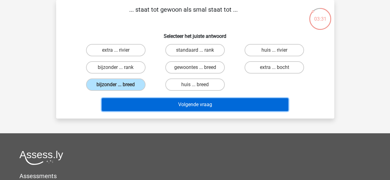
click at [146, 99] on button "Volgende vraag" at bounding box center [195, 104] width 186 height 13
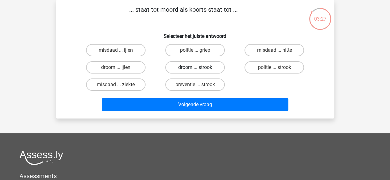
click at [178, 71] on label "droom ... strook" at bounding box center [194, 67] width 59 height 12
click at [195, 71] on input "droom ... strook" at bounding box center [197, 69] width 4 height 4
radio input "true"
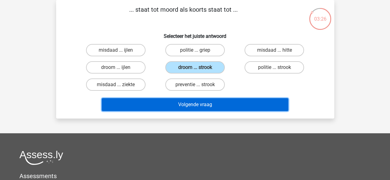
click at [160, 110] on button "Volgende vraag" at bounding box center [195, 104] width 186 height 13
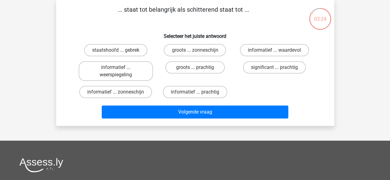
click at [186, 10] on p "... staat tot belangrijk als schitterend staat tot ..." at bounding box center [183, 14] width 235 height 18
click at [255, 65] on label "significant ... prachtig" at bounding box center [274, 67] width 63 height 12
click at [274, 67] on input "significant ... prachtig" at bounding box center [276, 69] width 4 height 4
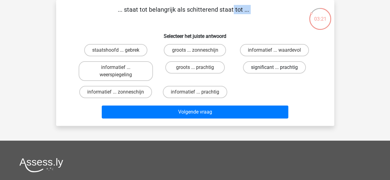
radio input "true"
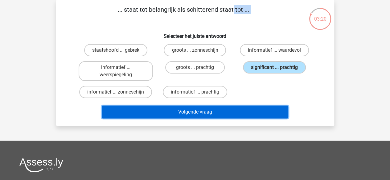
click at [224, 116] on button "Volgende vraag" at bounding box center [195, 112] width 186 height 13
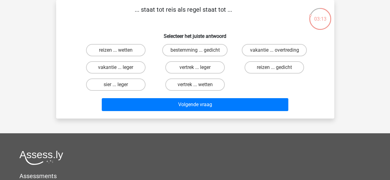
click at [140, 77] on div "sier ... leger" at bounding box center [115, 84] width 79 height 17
click at [139, 80] on label "sier ... leger" at bounding box center [115, 85] width 59 height 12
click at [119, 85] on input "sier ... leger" at bounding box center [117, 87] width 4 height 4
radio input "true"
click at [146, 56] on div "sier ... leger" at bounding box center [116, 50] width 74 height 12
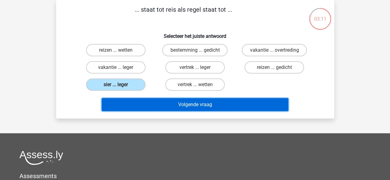
click at [148, 109] on button "Volgende vraag" at bounding box center [195, 104] width 186 height 13
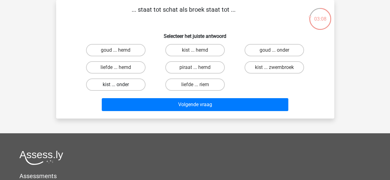
click at [139, 85] on label "kist ... onder" at bounding box center [115, 85] width 59 height 12
click at [119, 85] on input "kist ... onder" at bounding box center [117, 87] width 4 height 4
radio input "true"
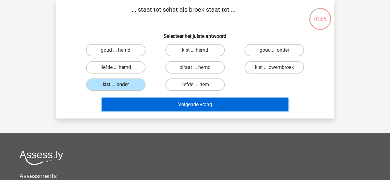
click at [169, 101] on button "Volgende vraag" at bounding box center [195, 104] width 186 height 13
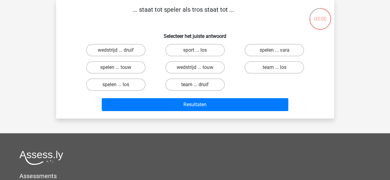
click at [205, 83] on label "team ... druif" at bounding box center [194, 85] width 59 height 12
click at [199, 85] on input "team ... druif" at bounding box center [197, 87] width 4 height 4
radio input "true"
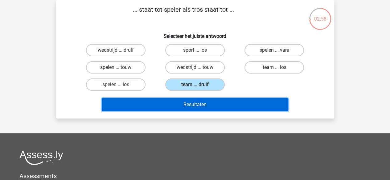
click at [221, 104] on button "Resultaten" at bounding box center [195, 104] width 186 height 13
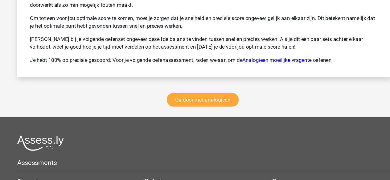
scroll to position [861, 0]
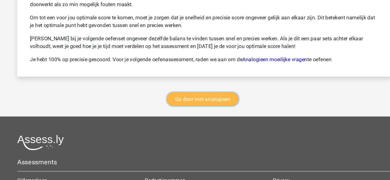
click at [209, 99] on link "Ga door met analogieen" at bounding box center [193, 103] width 67 height 13
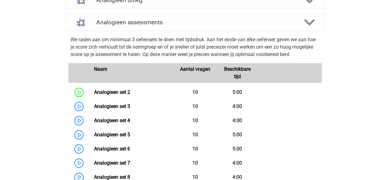
scroll to position [233, 0]
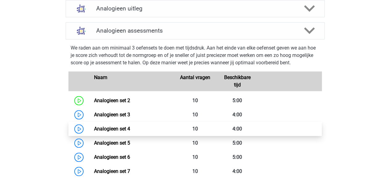
click at [130, 126] on link "Analogieen set 4" at bounding box center [112, 129] width 36 height 6
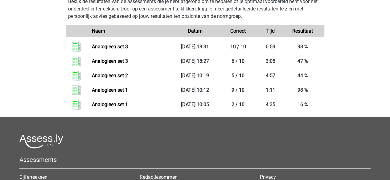
scroll to position [686, 0]
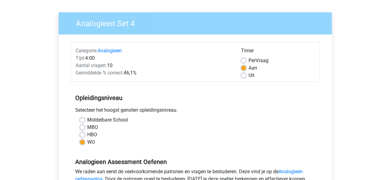
scroll to position [38, 0]
click at [96, 119] on label "Middelbare School" at bounding box center [107, 119] width 41 height 7
click at [85, 119] on input "Middelbare School" at bounding box center [82, 119] width 5 height 6
radio input "true"
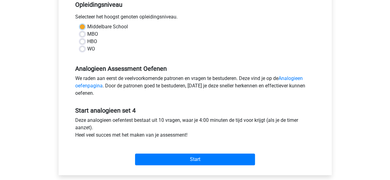
scroll to position [133, 0]
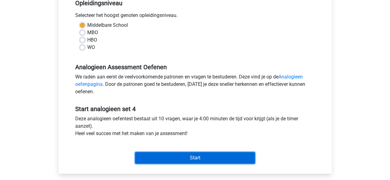
click at [173, 154] on input "Start" at bounding box center [195, 158] width 120 height 12
click at [220, 156] on input "Start" at bounding box center [195, 158] width 120 height 12
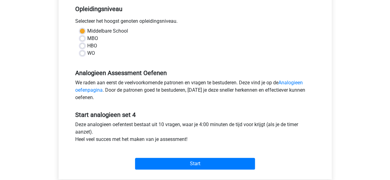
scroll to position [127, 0]
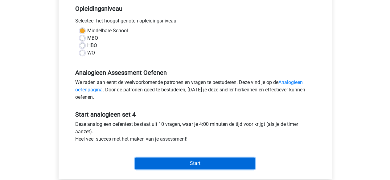
click at [181, 168] on input "Start" at bounding box center [195, 164] width 120 height 12
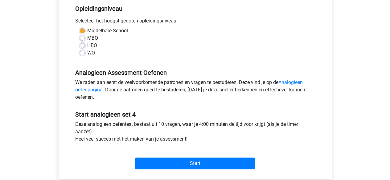
click at [196, 154] on div "Start" at bounding box center [195, 159] width 249 height 22
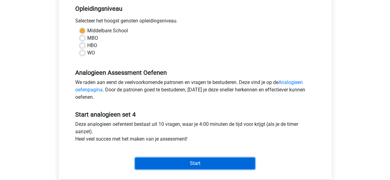
click at [195, 160] on input "Start" at bounding box center [195, 164] width 120 height 12
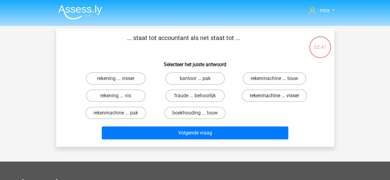
click at [287, 101] on label "rekenmachine ... visser" at bounding box center [273, 96] width 65 height 12
click at [278, 100] on input "rekenmachine ... visser" at bounding box center [276, 98] width 4 height 4
radio input "true"
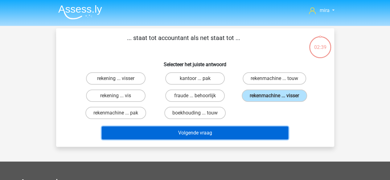
click at [264, 138] on button "Volgende vraag" at bounding box center [195, 133] width 186 height 13
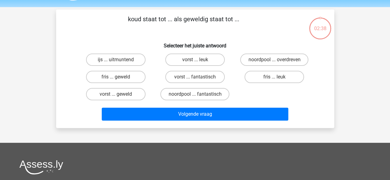
scroll to position [28, 0]
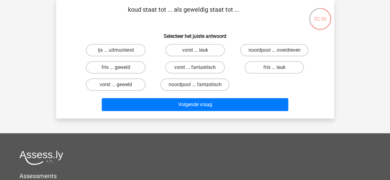
click at [251, 92] on div "ijs ... uitmuntend vorst ... leuk noordpool ... overdreven fris ... geweld vors…" at bounding box center [195, 68] width 238 height 52
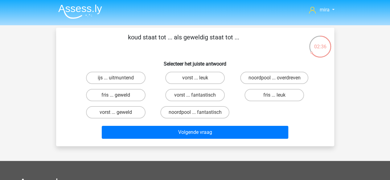
scroll to position [0, 0]
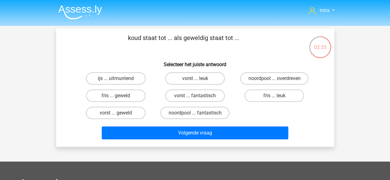
click at [210, 38] on p "koud staat tot ... als geweldig staat tot ..." at bounding box center [183, 42] width 235 height 18
click at [197, 97] on input "vorst ... fantastisch" at bounding box center [197, 98] width 4 height 4
radio input "true"
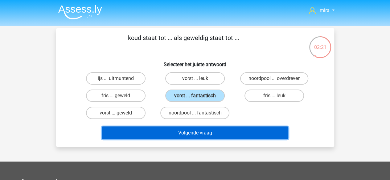
click at [198, 131] on button "Volgende vraag" at bounding box center [195, 133] width 186 height 13
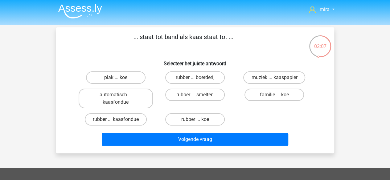
scroll to position [1, 0]
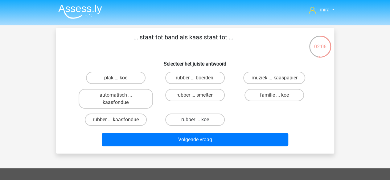
click at [213, 117] on label "rubber ... koe" at bounding box center [194, 120] width 59 height 12
click at [199, 120] on input "rubber ... koe" at bounding box center [197, 122] width 4 height 4
radio input "true"
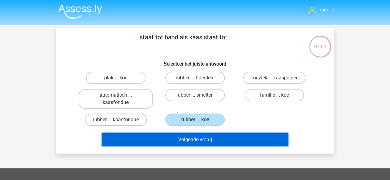
click at [202, 140] on button "Volgende vraag" at bounding box center [195, 139] width 186 height 13
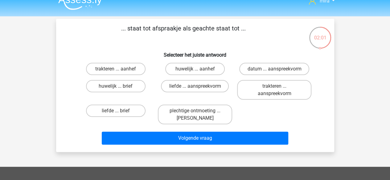
scroll to position [0, 0]
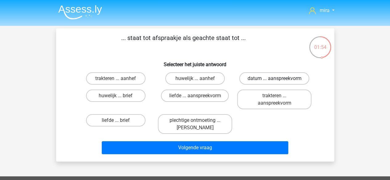
click at [258, 80] on label "datum ... aanspreekvorm" at bounding box center [274, 78] width 70 height 12
click at [274, 80] on input "datum ... aanspreekvorm" at bounding box center [276, 81] width 4 height 4
radio input "true"
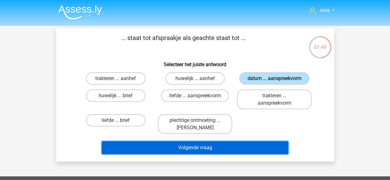
click at [234, 147] on button "Volgende vraag" at bounding box center [195, 147] width 186 height 13
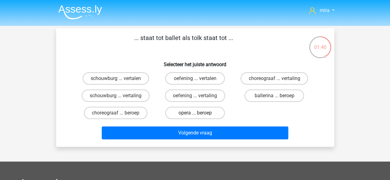
click at [222, 111] on label "opera ... beroep" at bounding box center [194, 113] width 59 height 12
click at [199, 113] on input "opera ... beroep" at bounding box center [197, 115] width 4 height 4
radio input "true"
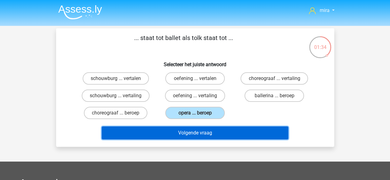
drag, startPoint x: 216, startPoint y: 129, endPoint x: 240, endPoint y: 103, distance: 35.3
click at [240, 103] on div "... staat tot ballet als tolk staat tot ... Selecteer het juiste antwoord schou…" at bounding box center [195, 87] width 273 height 109
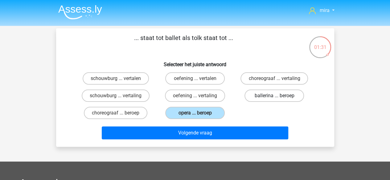
click at [259, 95] on label "ballerina ... beroep" at bounding box center [273, 96] width 59 height 12
click at [274, 96] on input "ballerina ... beroep" at bounding box center [276, 98] width 4 height 4
radio input "true"
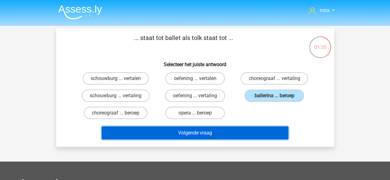
click at [240, 139] on button "Volgende vraag" at bounding box center [195, 133] width 186 height 13
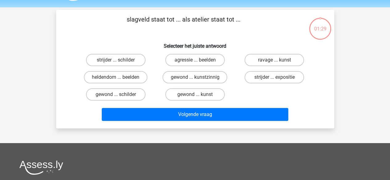
scroll to position [28, 0]
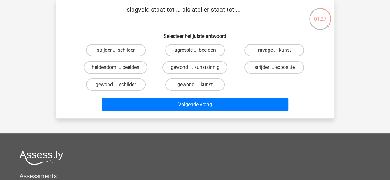
click at [162, 11] on p "slagveld staat tot ... als atelier staat tot ..." at bounding box center [183, 14] width 235 height 18
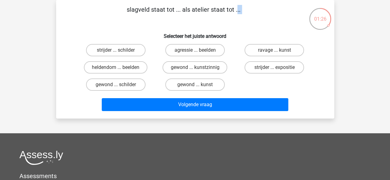
click at [162, 11] on p "slagveld staat tot ... als atelier staat tot ..." at bounding box center [183, 14] width 235 height 18
click at [173, 70] on label "gewond ... kunstzinnig" at bounding box center [194, 67] width 65 height 12
click at [195, 70] on input "gewond ... kunstzinnig" at bounding box center [197, 69] width 4 height 4
radio input "true"
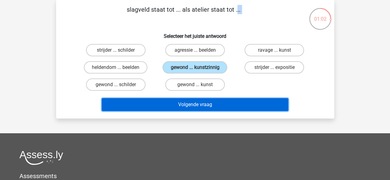
click at [172, 102] on button "Volgende vraag" at bounding box center [195, 104] width 186 height 13
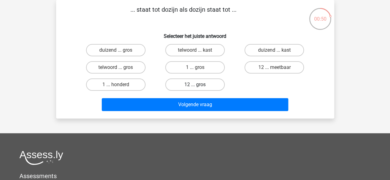
click at [201, 82] on label "12 ... gros" at bounding box center [194, 85] width 59 height 12
click at [199, 85] on input "12 ... gros" at bounding box center [197, 87] width 4 height 4
radio input "true"
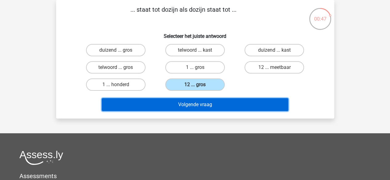
click at [199, 108] on button "Volgende vraag" at bounding box center [195, 104] width 186 height 13
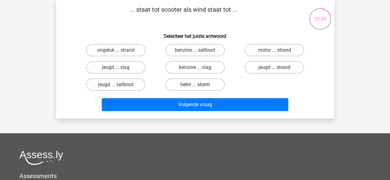
click at [206, 85] on label "helm ... storm" at bounding box center [194, 85] width 59 height 12
click at [199, 85] on input "helm ... storm" at bounding box center [197, 87] width 4 height 4
radio input "true"
click at [248, 51] on label "motor ... strand" at bounding box center [273, 50] width 59 height 12
click at [274, 51] on input "motor ... strand" at bounding box center [276, 52] width 4 height 4
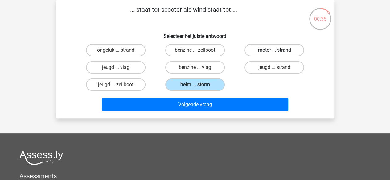
radio input "true"
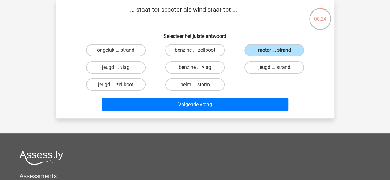
click at [199, 58] on div "benzine ... zeilboot" at bounding box center [194, 50] width 79 height 17
click at [199, 55] on label "benzine ... zeilboot" at bounding box center [194, 50] width 59 height 12
click at [199, 54] on input "benzine ... zeilboot" at bounding box center [197, 52] width 4 height 4
radio input "true"
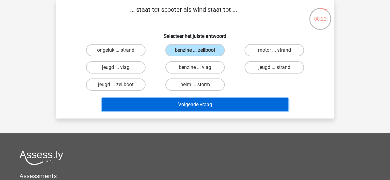
click at [187, 108] on button "Volgende vraag" at bounding box center [195, 104] width 186 height 13
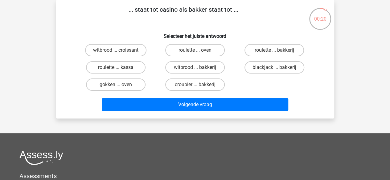
click at [178, 13] on p "... staat tot casino als bakker staat tot ..." at bounding box center [183, 14] width 235 height 18
click at [256, 52] on label "roulette ... bakkerij" at bounding box center [273, 50] width 59 height 12
click at [274, 52] on input "roulette ... bakkerij" at bounding box center [276, 52] width 4 height 4
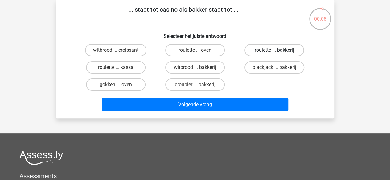
radio input "true"
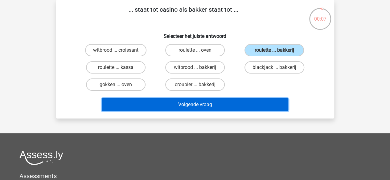
click at [225, 111] on button "Volgende vraag" at bounding box center [195, 104] width 186 height 13
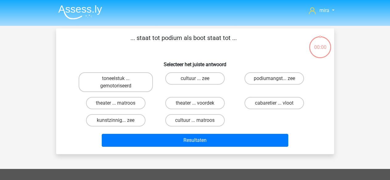
scroll to position [28, 0]
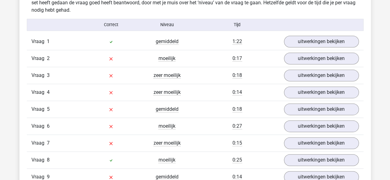
scroll to position [374, 0]
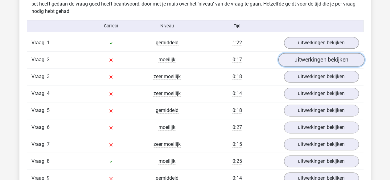
click at [311, 60] on link "uitwerkingen bekijken" at bounding box center [321, 60] width 86 height 14
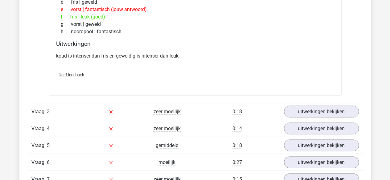
scroll to position [497, 0]
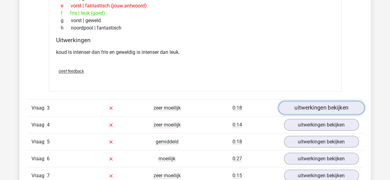
click at [312, 108] on link "uitwerkingen bekijken" at bounding box center [321, 108] width 86 height 14
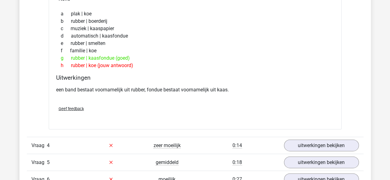
scroll to position [638, 0]
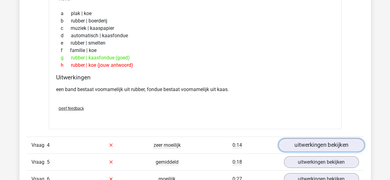
click at [299, 139] on link "uitwerkingen bekijken" at bounding box center [321, 146] width 86 height 14
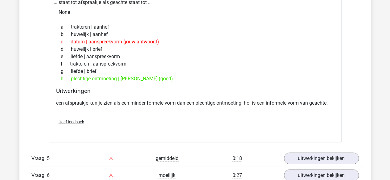
scroll to position [803, 0]
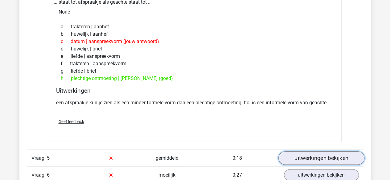
click at [297, 156] on link "uitwerkingen bekijken" at bounding box center [321, 159] width 86 height 14
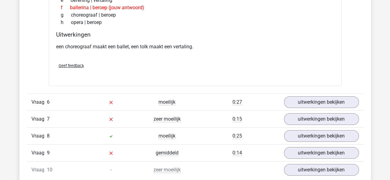
scroll to position [1032, 0]
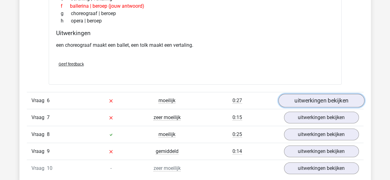
click at [297, 99] on link "uitwerkingen bekijken" at bounding box center [321, 101] width 86 height 14
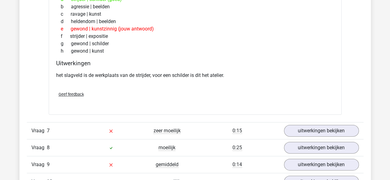
scroll to position [1180, 0]
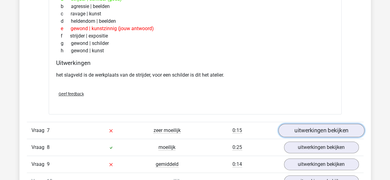
click at [295, 124] on link "uitwerkingen bekijken" at bounding box center [321, 131] width 86 height 14
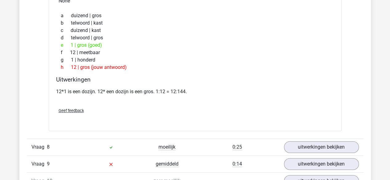
scroll to position [1341, 0]
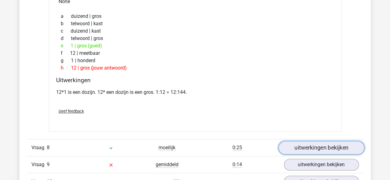
click at [305, 141] on link "uitwerkingen bekijken" at bounding box center [321, 148] width 86 height 14
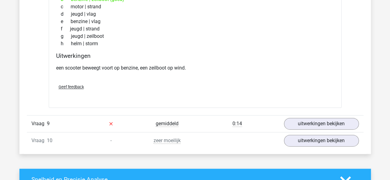
scroll to position [1537, 0]
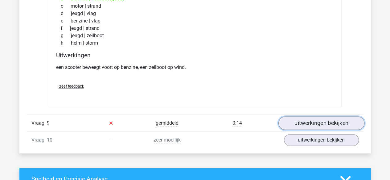
click at [317, 124] on link "uitwerkingen bekijken" at bounding box center [321, 123] width 86 height 14
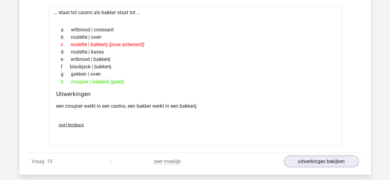
scroll to position [1670, 0]
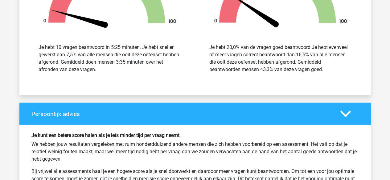
scroll to position [720, 0]
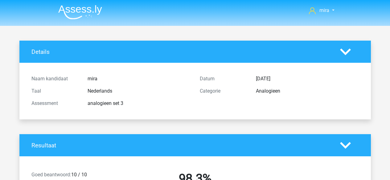
scroll to position [861, 0]
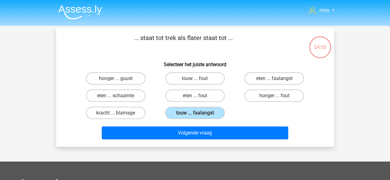
scroll to position [28, 0]
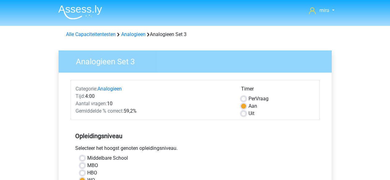
scroll to position [226, 0]
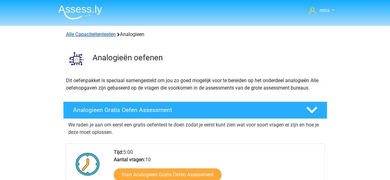
click at [75, 34] on link "Alle Capaciteitentesten" at bounding box center [91, 34] width 50 height 6
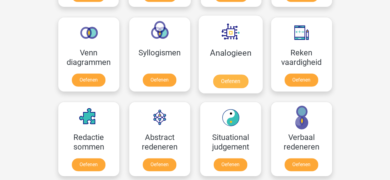
scroll to position [356, 0]
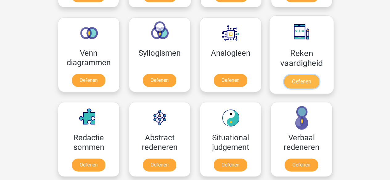
click at [308, 75] on link "Oefenen" at bounding box center [300, 82] width 35 height 14
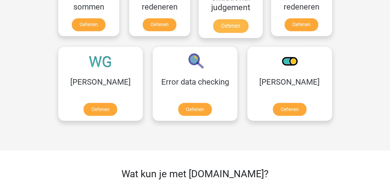
scroll to position [497, 0]
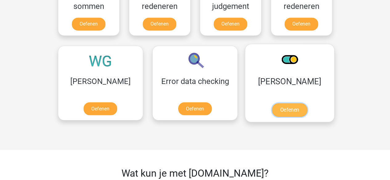
click at [272, 103] on link "Oefenen" at bounding box center [289, 110] width 35 height 14
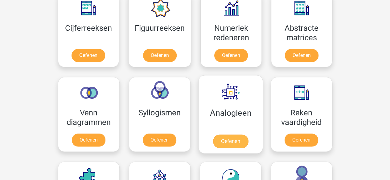
scroll to position [296, 0]
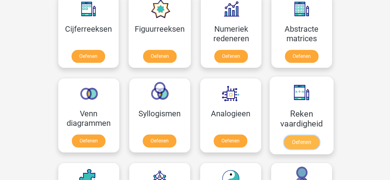
click at [283, 136] on link "Oefenen" at bounding box center [300, 143] width 35 height 14
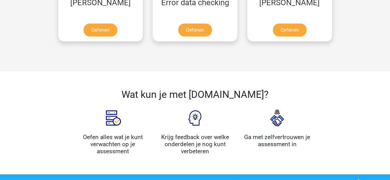
scroll to position [577, 0]
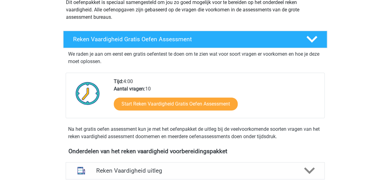
scroll to position [81, 0]
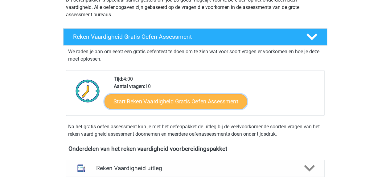
click at [192, 103] on link "Start Reken Vaardigheid Gratis Oefen Assessment" at bounding box center [175, 101] width 142 height 15
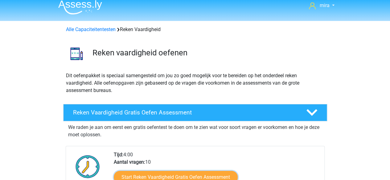
scroll to position [0, 0]
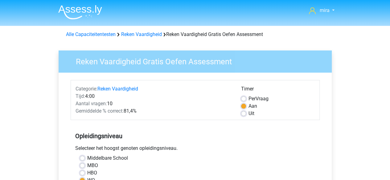
scroll to position [98, 0]
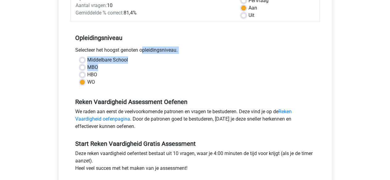
drag, startPoint x: 100, startPoint y: 69, endPoint x: 109, endPoint y: 50, distance: 20.7
click at [109, 50] on div "Opleidingsniveau Selecteer het hoogst genoten opleidingsniveau. Middelbare Scho…" at bounding box center [195, 57] width 249 height 67
click at [94, 64] on label "MBO" at bounding box center [92, 67] width 11 height 7
click at [85, 64] on input "MBO" at bounding box center [82, 67] width 5 height 6
radio input "true"
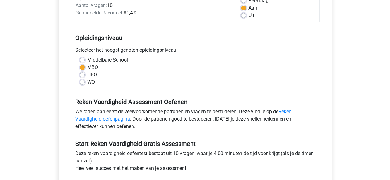
click at [86, 59] on div "Middelbare School" at bounding box center [195, 59] width 230 height 7
click at [87, 59] on label "Middelbare School" at bounding box center [107, 59] width 41 height 7
click at [84, 59] on input "Middelbare School" at bounding box center [82, 59] width 5 height 6
radio input "true"
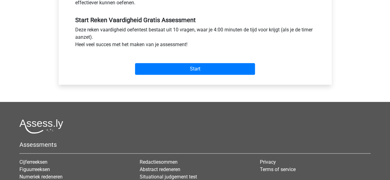
scroll to position [223, 0]
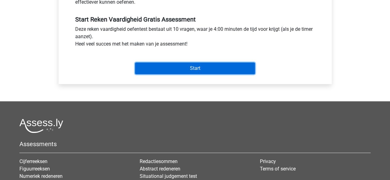
click at [209, 66] on input "Start" at bounding box center [195, 69] width 120 height 12
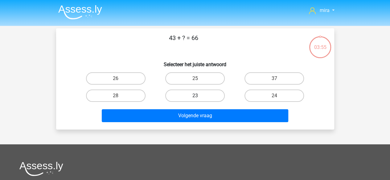
click at [199, 98] on label "23" at bounding box center [194, 96] width 59 height 12
click at [199, 98] on input "23" at bounding box center [197, 98] width 4 height 4
radio input "true"
click at [199, 103] on div "23" at bounding box center [194, 95] width 79 height 17
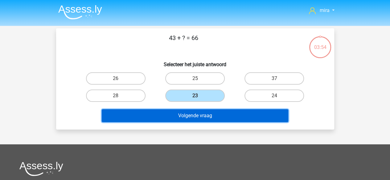
click at [198, 112] on button "Volgende vraag" at bounding box center [195, 115] width 186 height 13
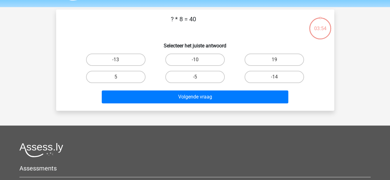
scroll to position [28, 0]
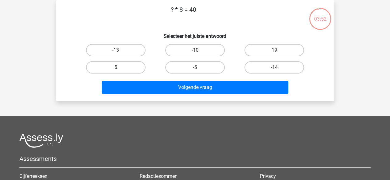
click at [134, 73] on label "5" at bounding box center [115, 67] width 59 height 12
click at [119, 71] on input "5" at bounding box center [117, 69] width 4 height 4
radio input "true"
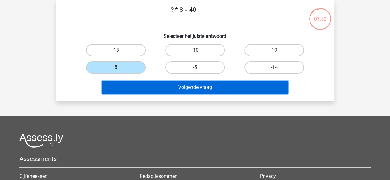
click at [143, 88] on button "Volgende vraag" at bounding box center [195, 87] width 186 height 13
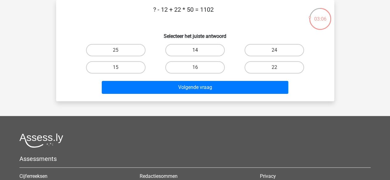
click at [209, 55] on label "14" at bounding box center [194, 50] width 59 height 12
click at [199, 54] on input "14" at bounding box center [197, 52] width 4 height 4
radio input "true"
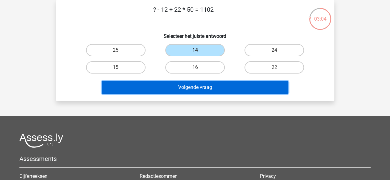
click at [233, 87] on button "Volgende vraag" at bounding box center [195, 87] width 186 height 13
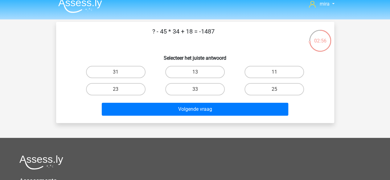
scroll to position [0, 0]
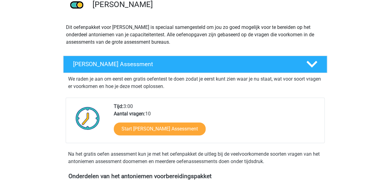
scroll to position [82, 0]
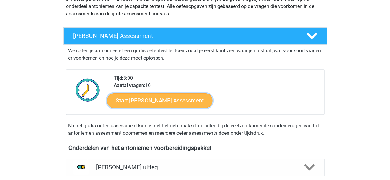
click at [208, 93] on link "Start [PERSON_NAME] Assessment" at bounding box center [160, 100] width 106 height 15
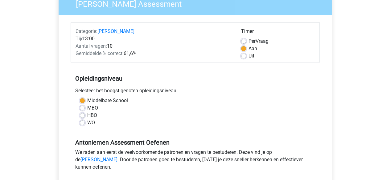
scroll to position [114, 0]
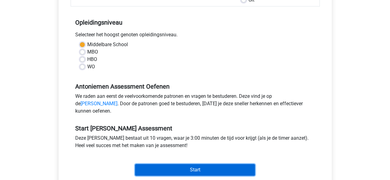
click at [203, 172] on input "Start" at bounding box center [195, 170] width 120 height 12
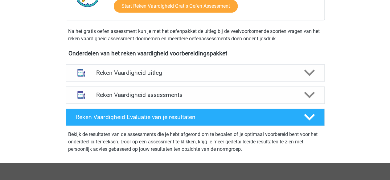
scroll to position [173, 0]
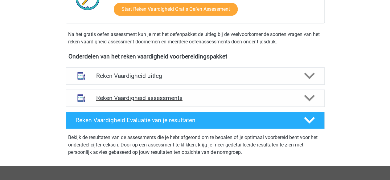
click at [268, 104] on div "Reken Vaardigheid assessments" at bounding box center [195, 98] width 259 height 17
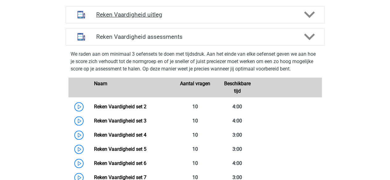
scroll to position [235, 0]
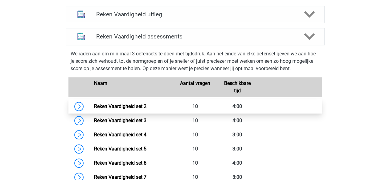
click at [132, 109] on link "Reken Vaardigheid set 2" at bounding box center [120, 106] width 52 height 6
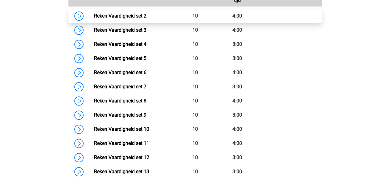
scroll to position [326, 0]
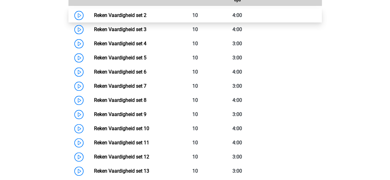
click at [132, 111] on link "Reken Vaardigheid set 9" at bounding box center [120, 114] width 52 height 6
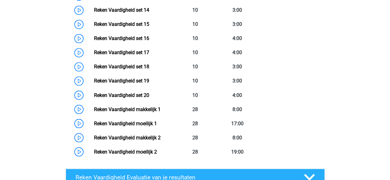
scroll to position [502, 0]
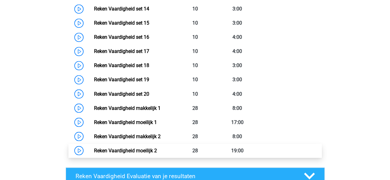
click at [136, 153] on link "Reken Vaardigheid moeilijk 2" at bounding box center [125, 151] width 63 height 6
